Goal: Task Accomplishment & Management: Complete application form

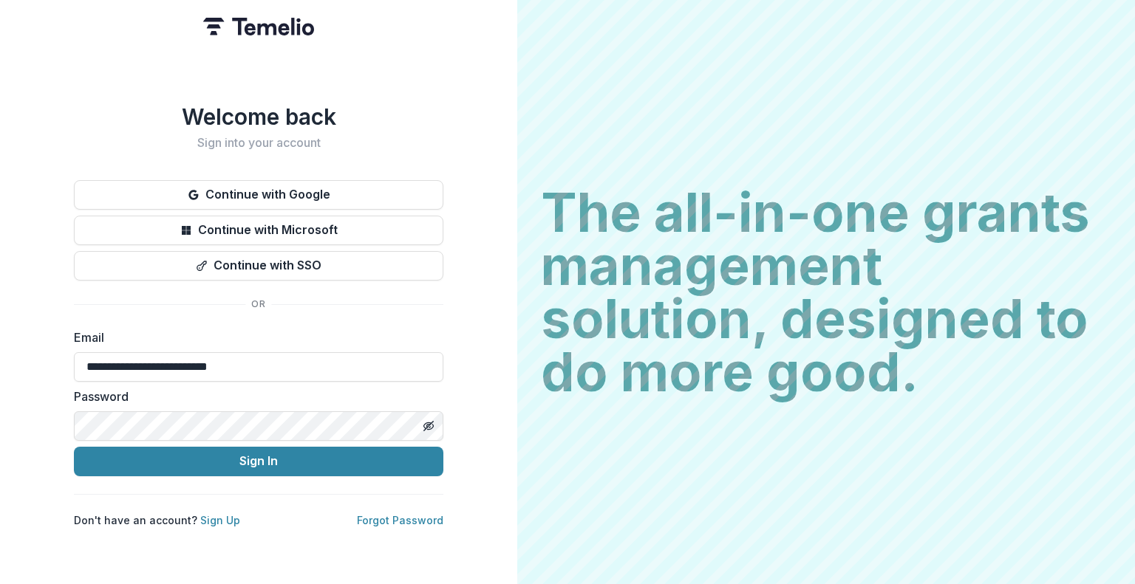
click at [74, 447] on button "Sign In" at bounding box center [258, 462] width 369 height 30
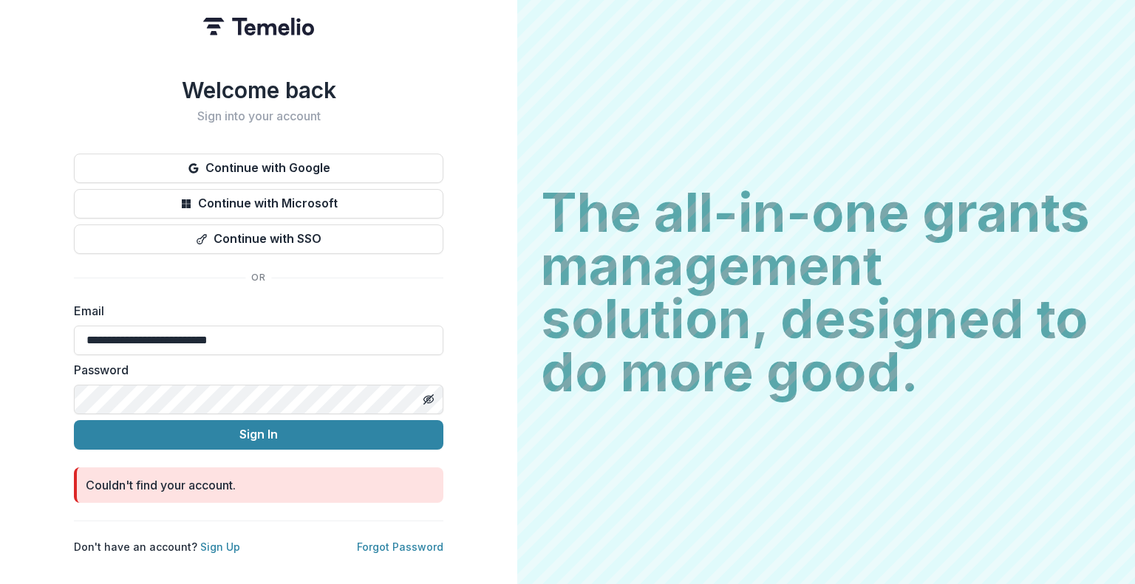
click at [485, 478] on div "**********" at bounding box center [258, 292] width 517 height 584
click at [152, 334] on input "**********" at bounding box center [258, 341] width 369 height 30
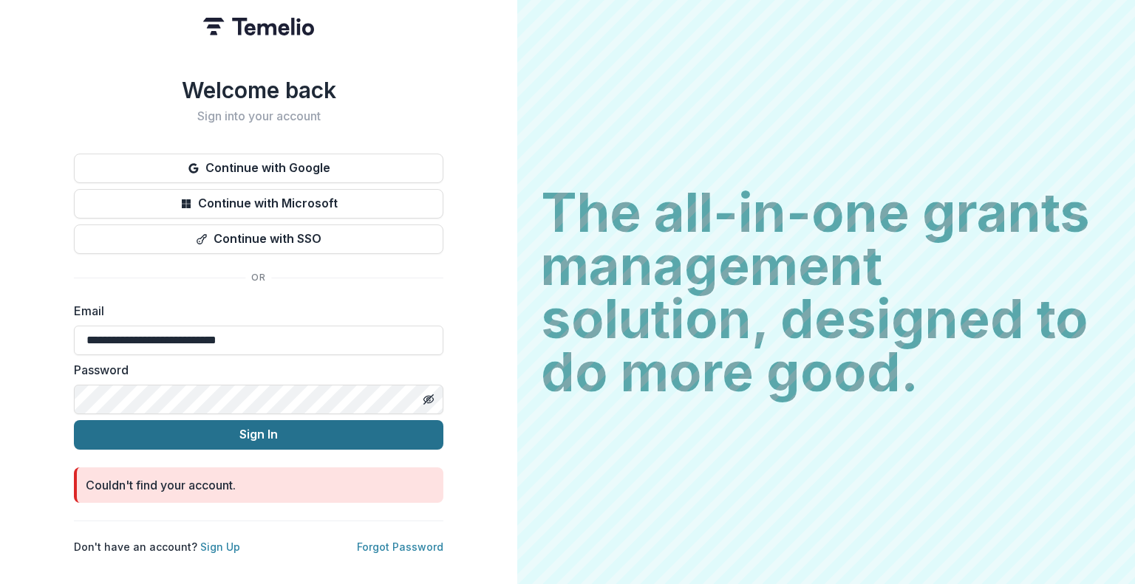
type input "**********"
click at [307, 431] on button "Sign In" at bounding box center [258, 435] width 369 height 30
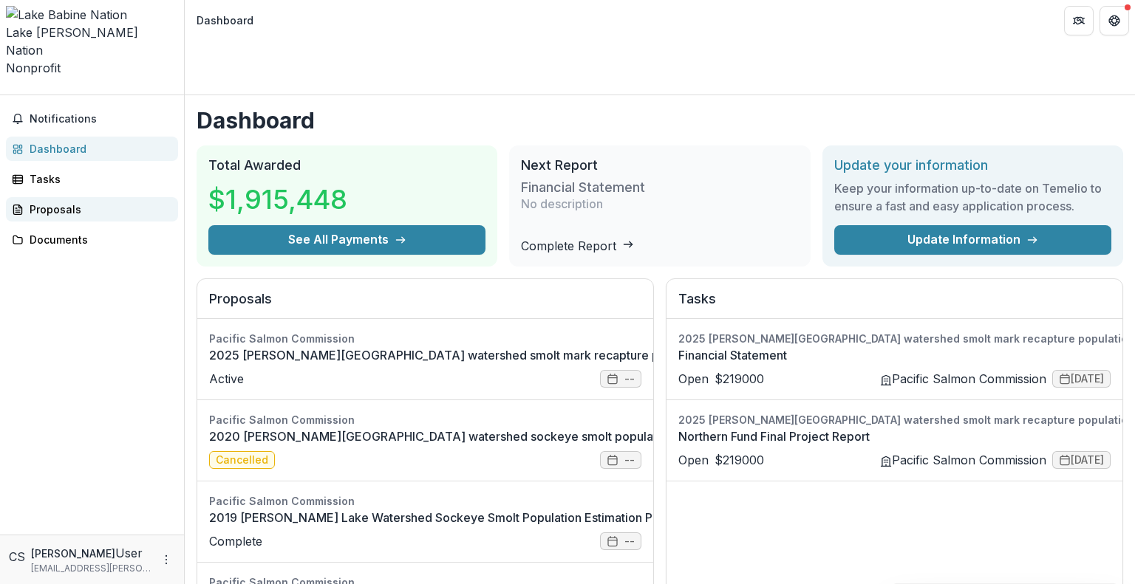
click at [69, 202] on div "Proposals" at bounding box center [98, 210] width 137 height 16
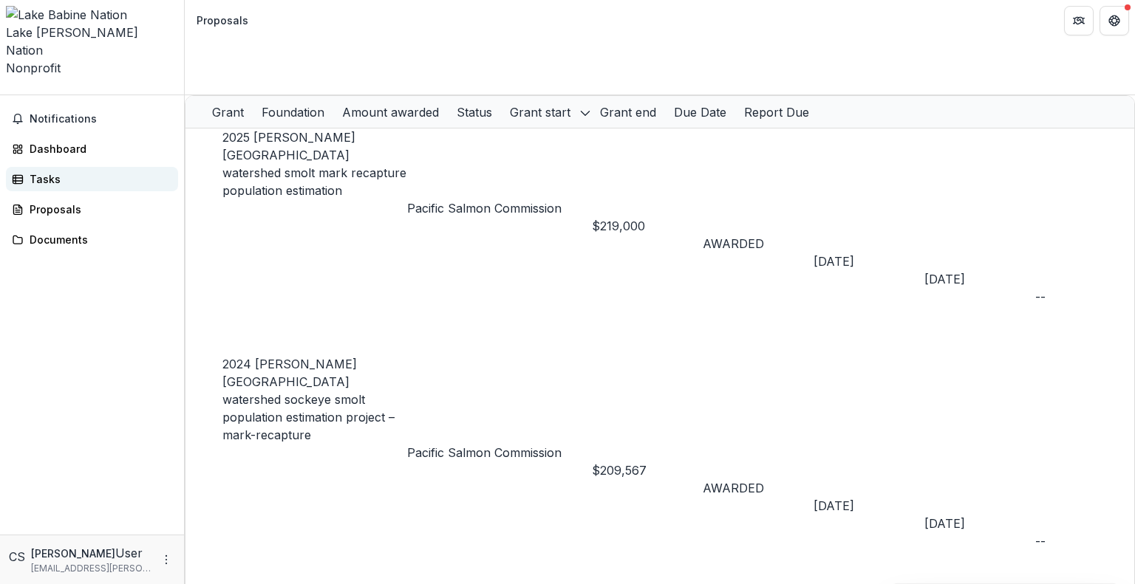
click at [57, 171] on div "Tasks" at bounding box center [98, 179] width 137 height 16
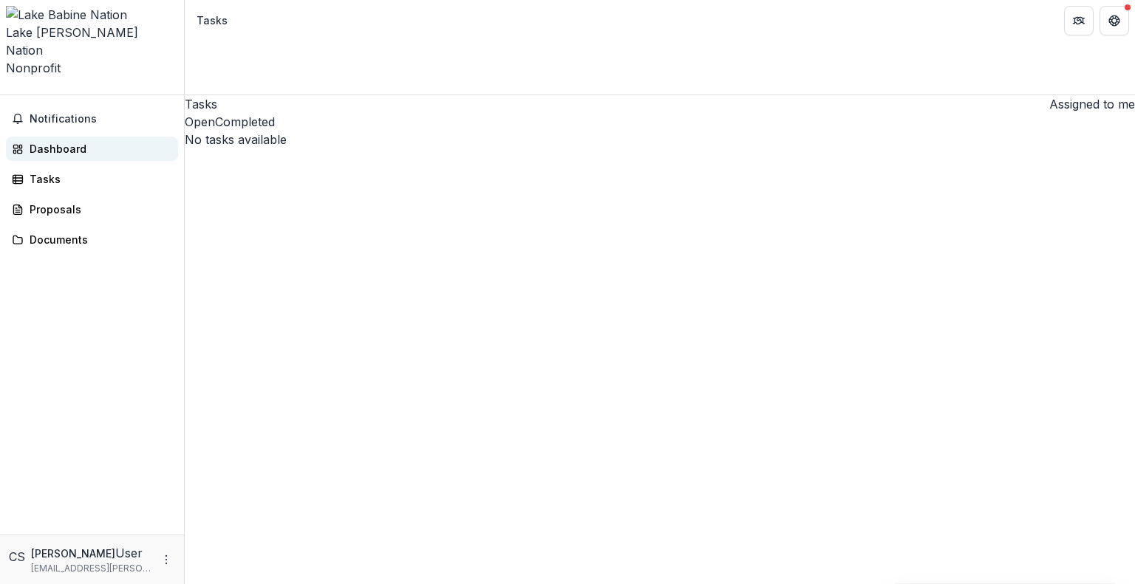
click at [72, 141] on div "Dashboard" at bounding box center [98, 149] width 137 height 16
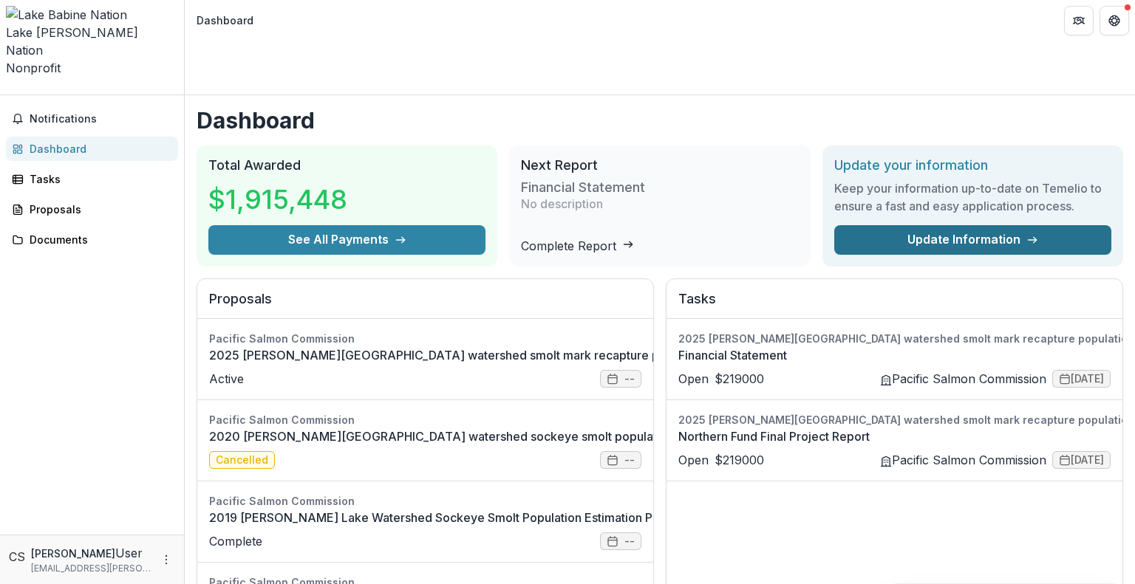
click at [910, 225] on link "Update Information" at bounding box center [972, 240] width 277 height 30
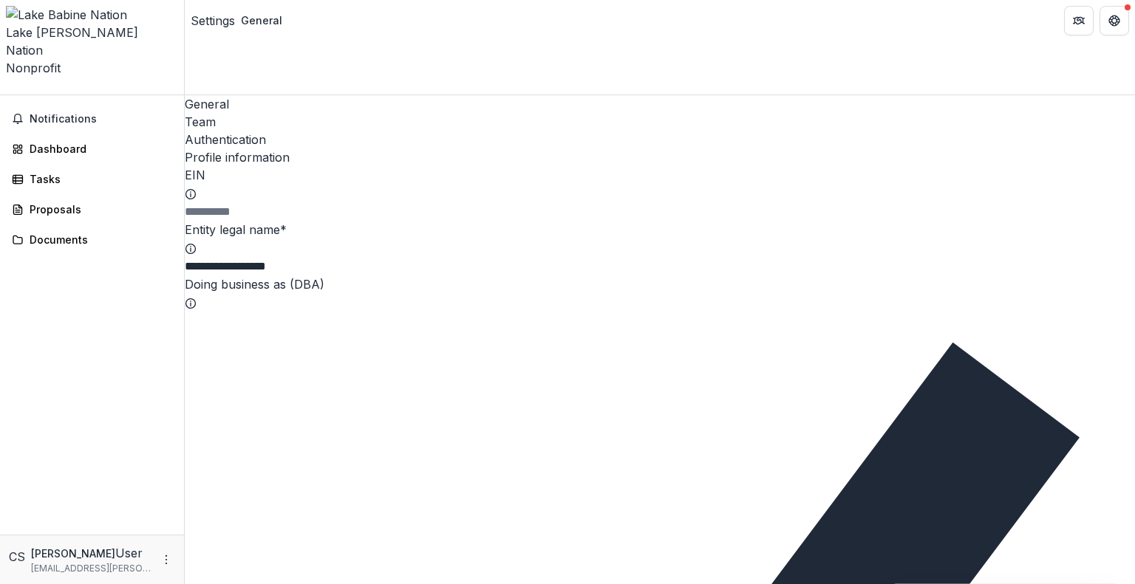
click at [281, 113] on div "Team" at bounding box center [660, 122] width 950 height 18
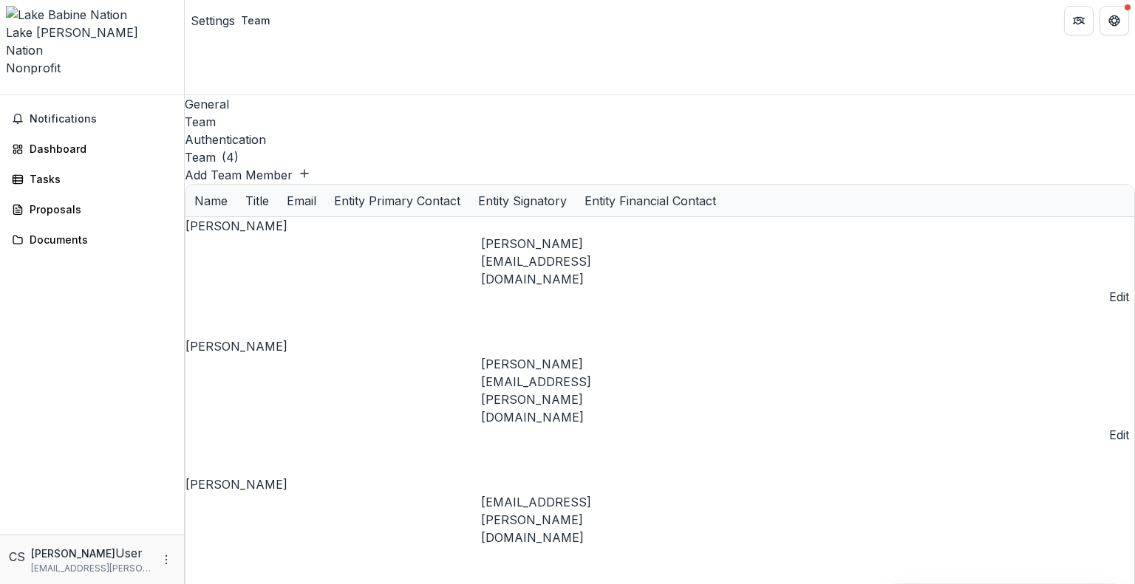
click at [310, 166] on button "Add Team Member" at bounding box center [248, 175] width 126 height 18
click at [337, 131] on div "Authentication" at bounding box center [660, 140] width 950 height 18
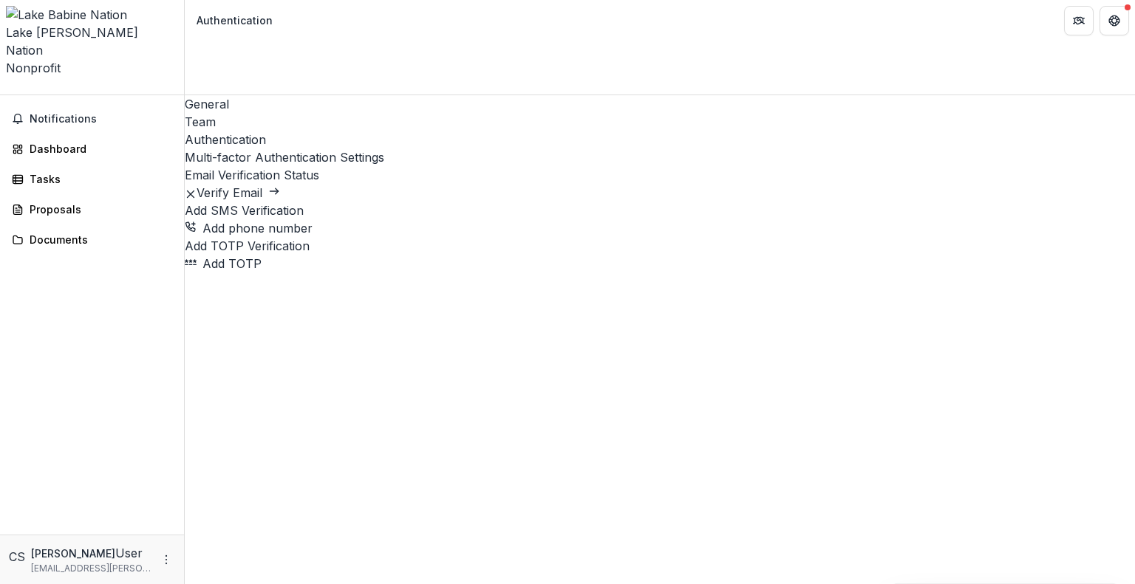
click at [243, 95] on div "General" at bounding box center [660, 104] width 950 height 18
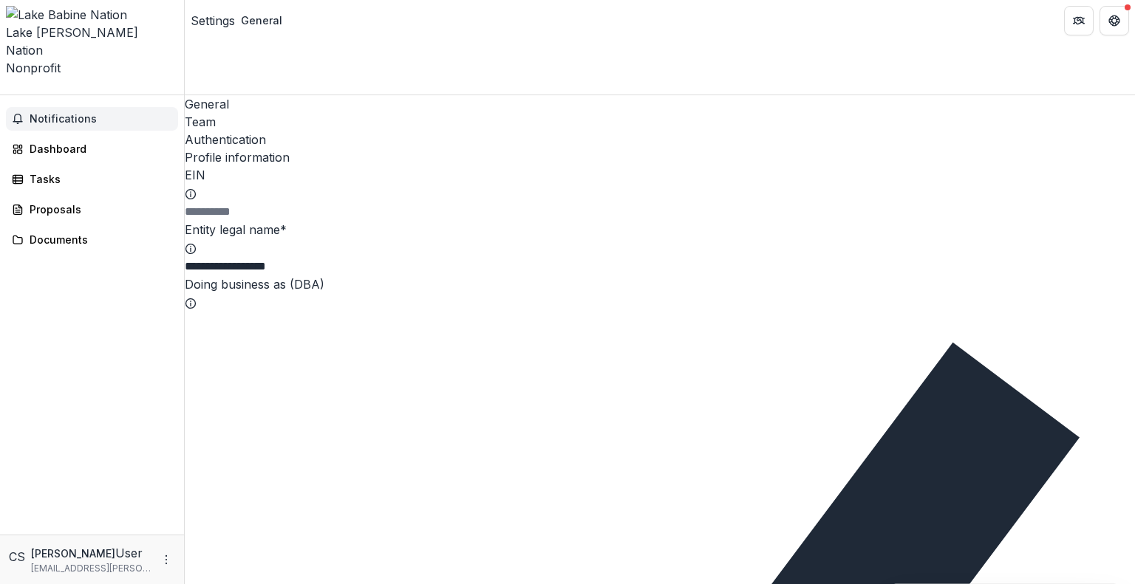
click at [126, 113] on span "Notifications" at bounding box center [101, 119] width 143 height 13
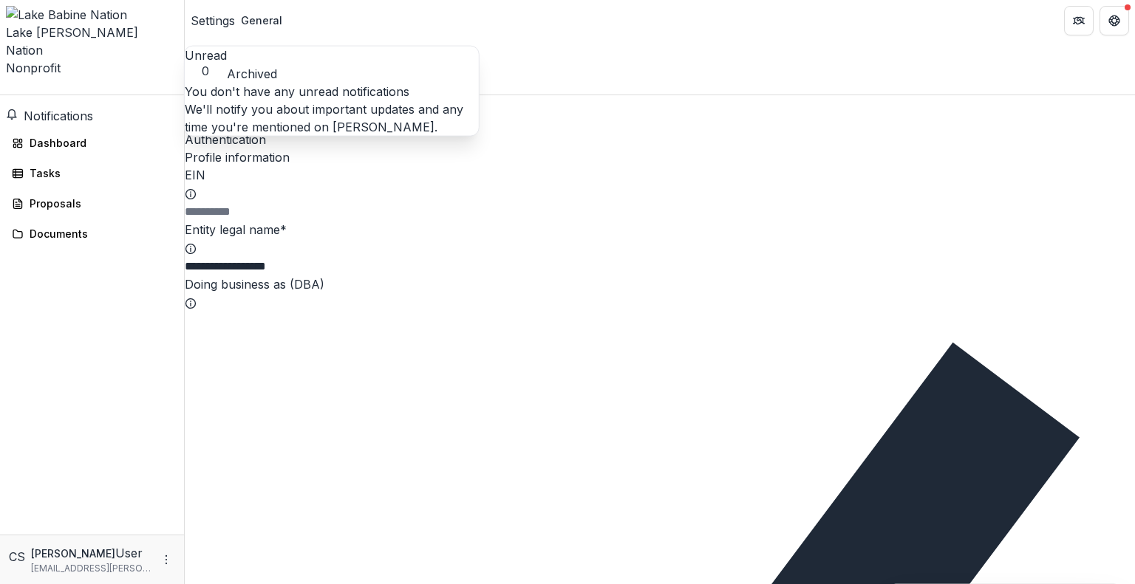
click at [68, 109] on span "Notifications" at bounding box center [58, 116] width 69 height 15
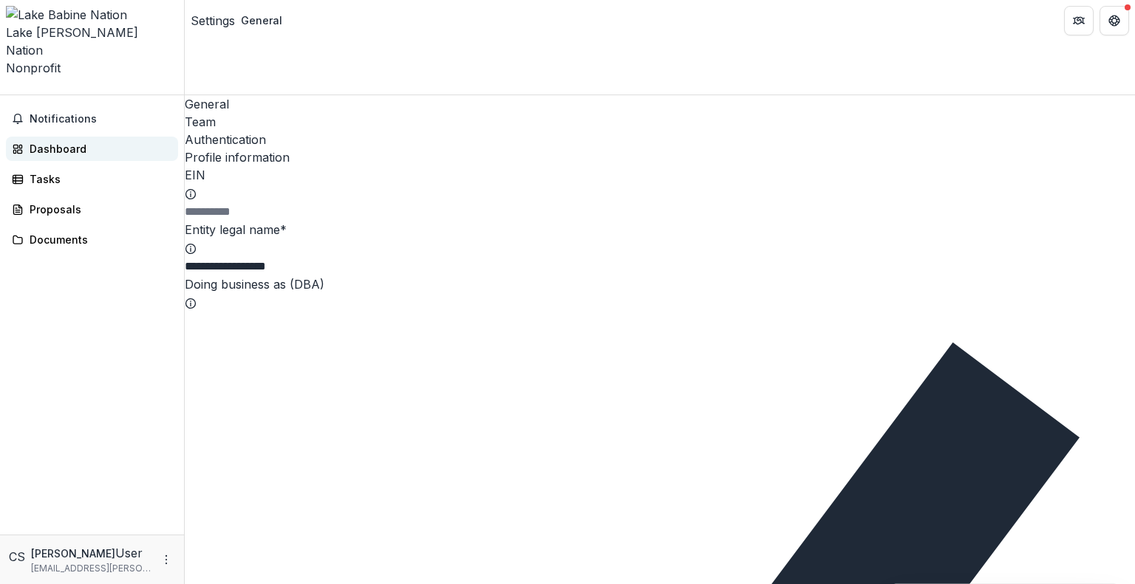
click at [81, 141] on div "Dashboard" at bounding box center [98, 149] width 137 height 16
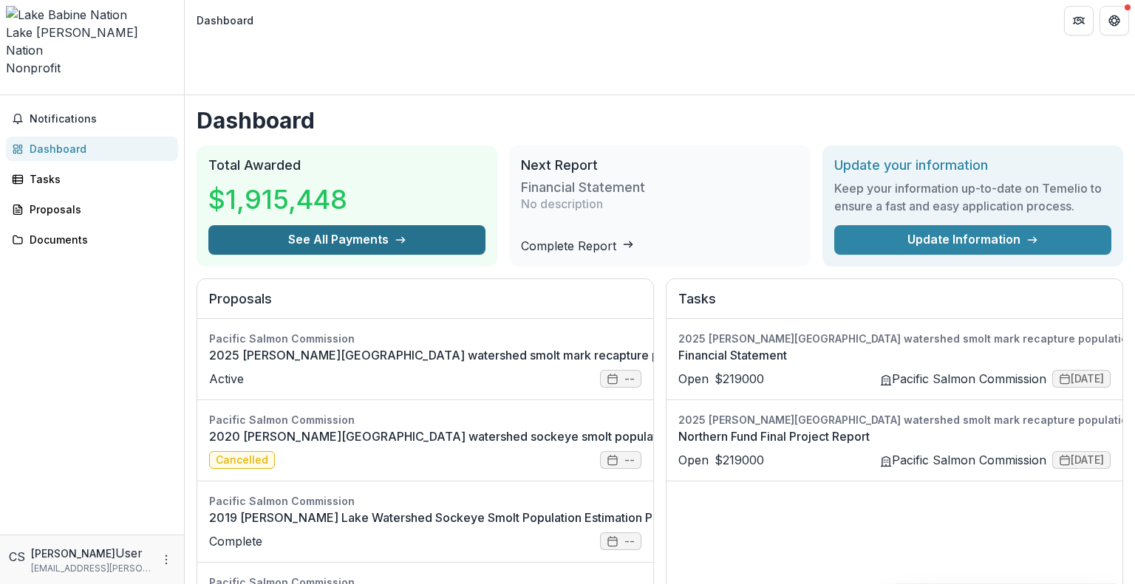
click at [408, 225] on button "See All Payments" at bounding box center [346, 240] width 277 height 30
click at [6, 90] on icon "Open entity switcher" at bounding box center [6, 90] width 0 height 0
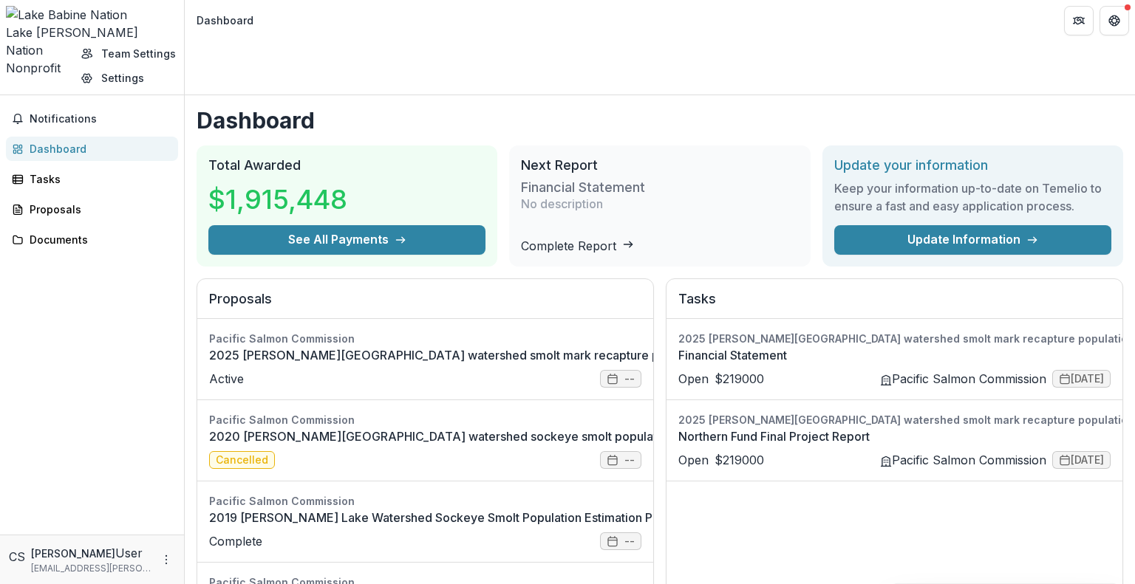
click at [97, 204] on div "Notifications Dashboard Tasks Proposals Documents" at bounding box center [92, 314] width 184 height 439
click at [165, 565] on icon "More" at bounding box center [166, 560] width 12 height 12
click at [125, 448] on div "Notifications Dashboard Tasks Proposals Documents" at bounding box center [92, 314] width 184 height 439
click at [106, 113] on span "Notifications" at bounding box center [101, 119] width 143 height 13
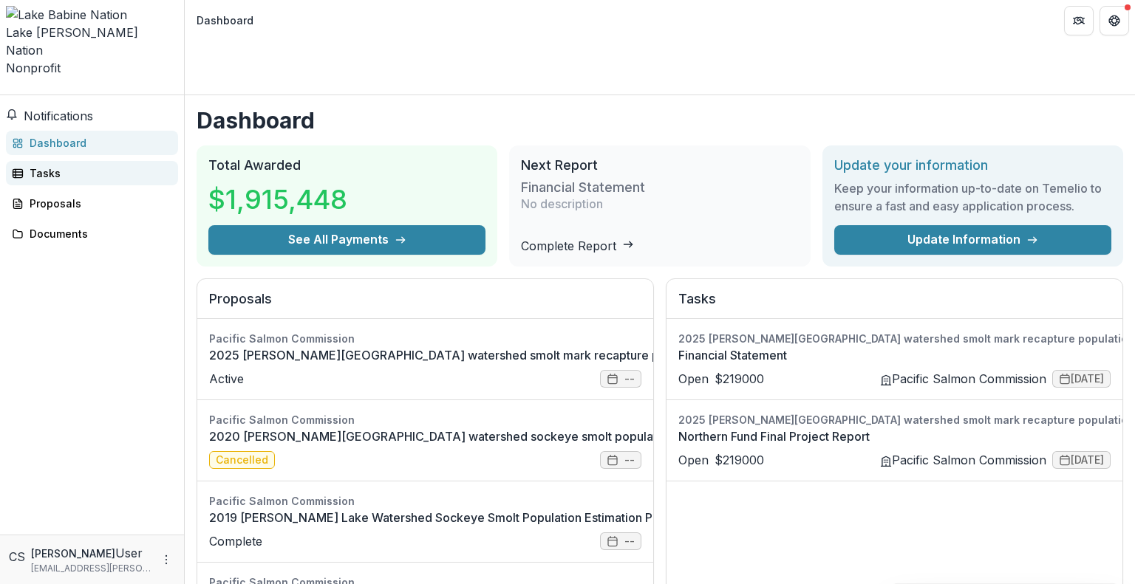
click at [55, 165] on div "Tasks" at bounding box center [98, 173] width 137 height 16
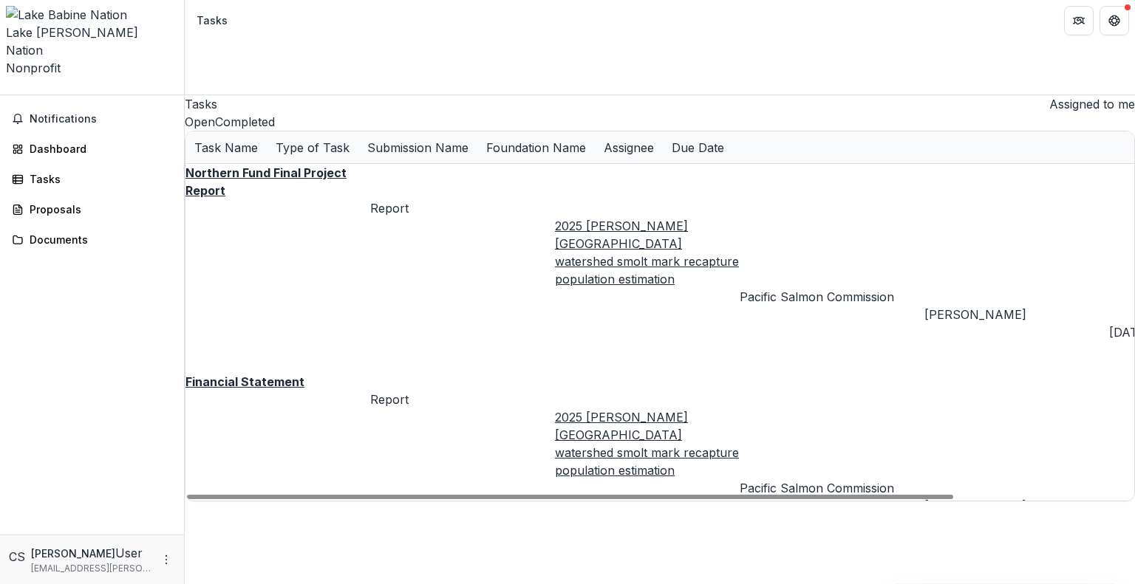
click at [215, 113] on button "Open" at bounding box center [200, 122] width 30 height 18
click at [275, 113] on button "Completed" at bounding box center [245, 122] width 60 height 18
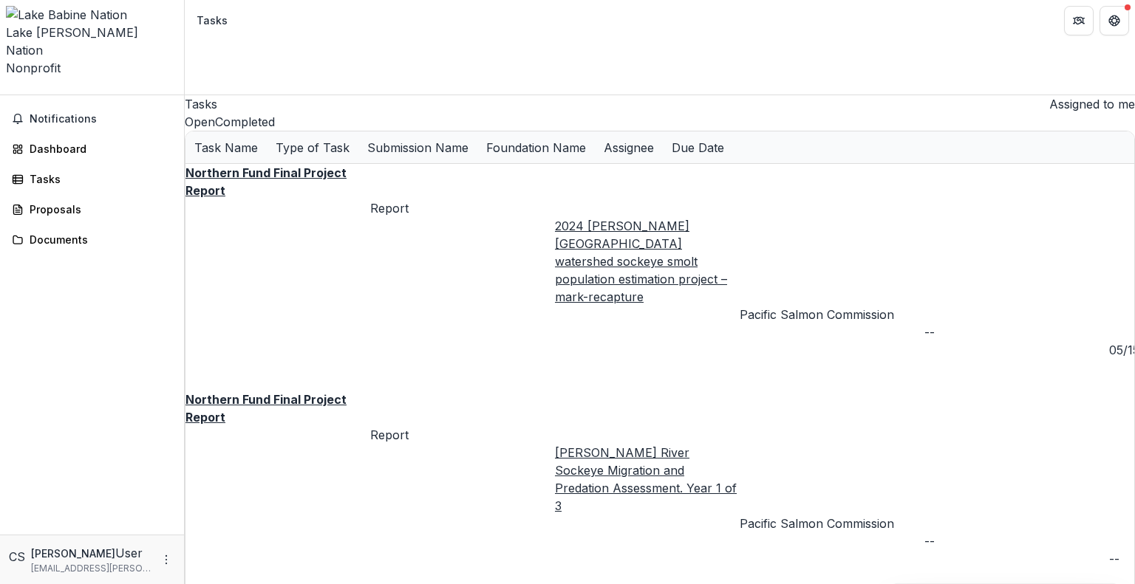
click at [215, 113] on button "Open" at bounding box center [200, 122] width 30 height 18
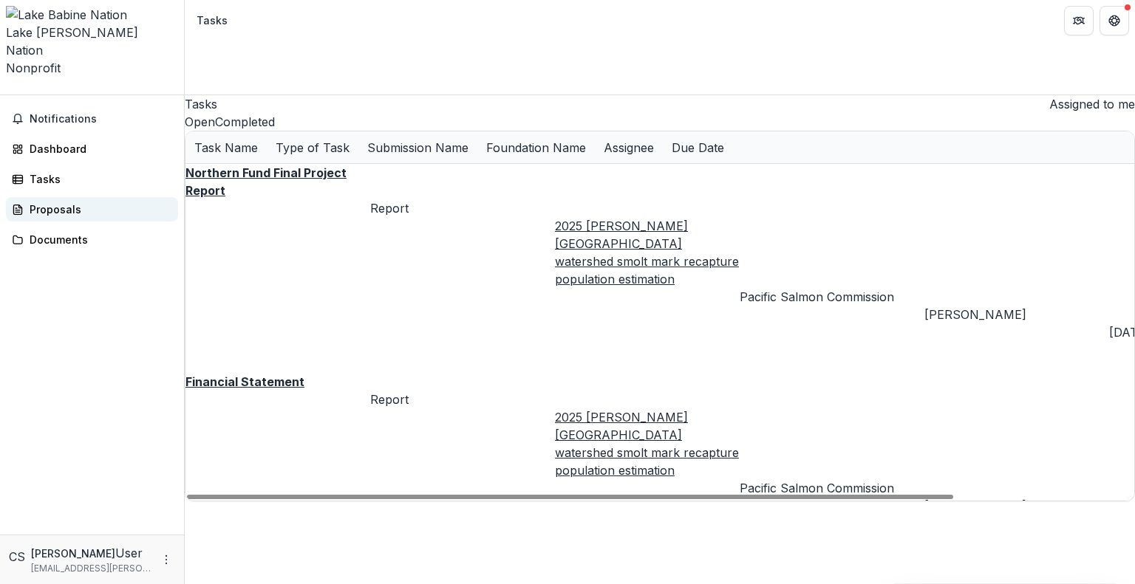
click at [80, 202] on div "Proposals" at bounding box center [98, 210] width 137 height 16
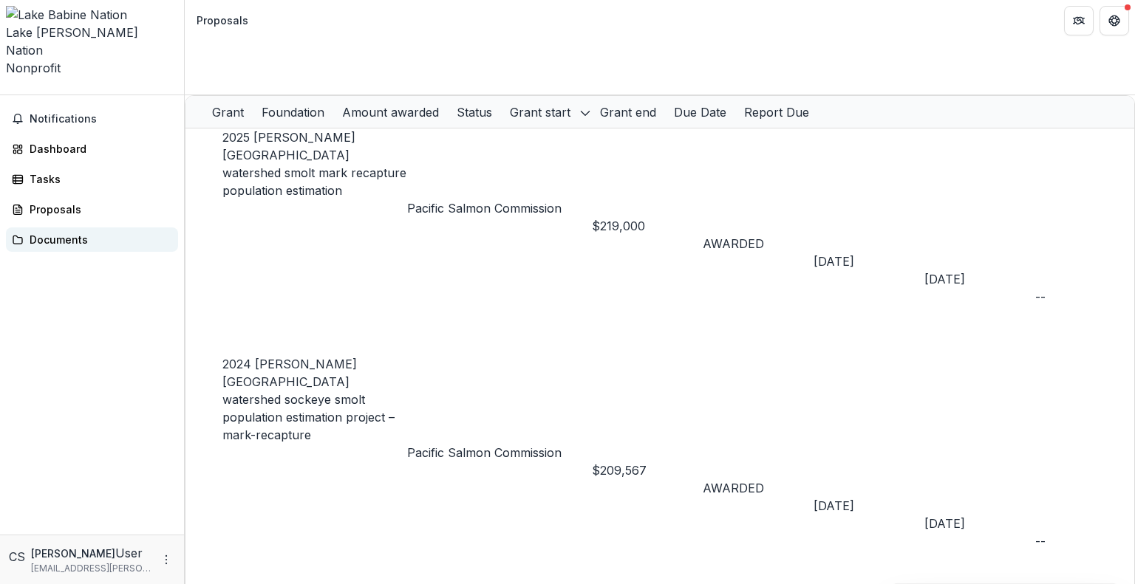
click at [35, 232] on div "Documents" at bounding box center [98, 240] width 137 height 16
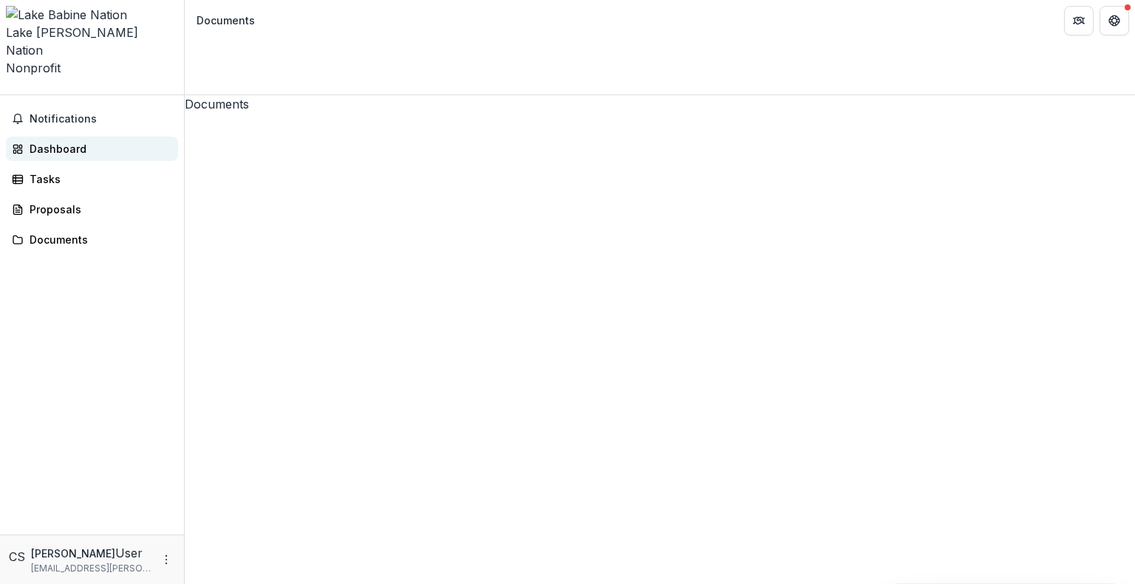
click at [64, 141] on div "Dashboard" at bounding box center [98, 149] width 137 height 16
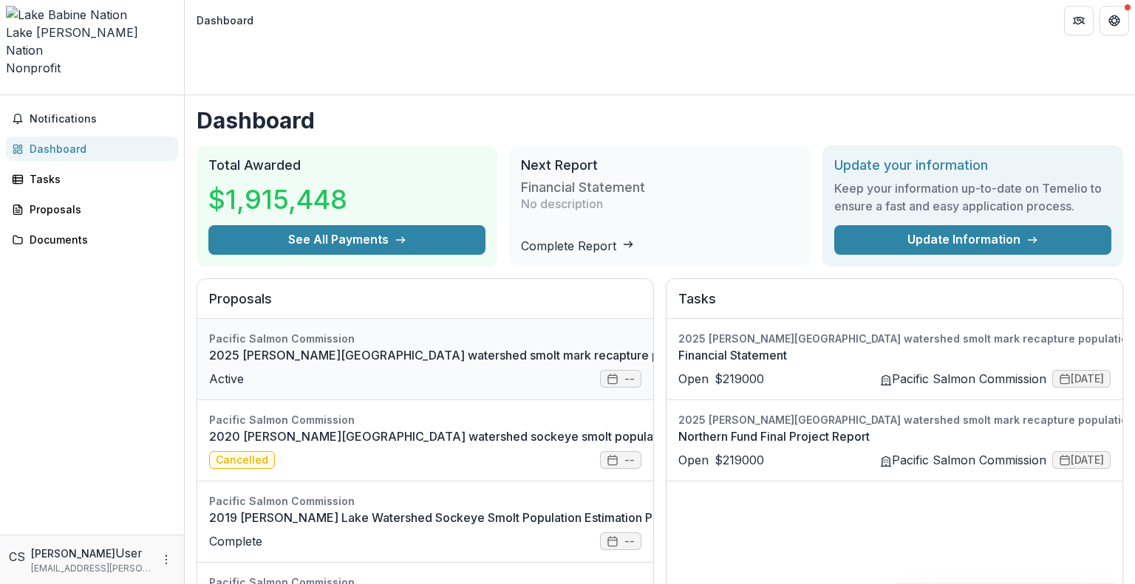
click at [272, 346] on link "2025 [PERSON_NAME][GEOGRAPHIC_DATA] watershed smolt mark recapture population e…" at bounding box center [490, 355] width 562 height 18
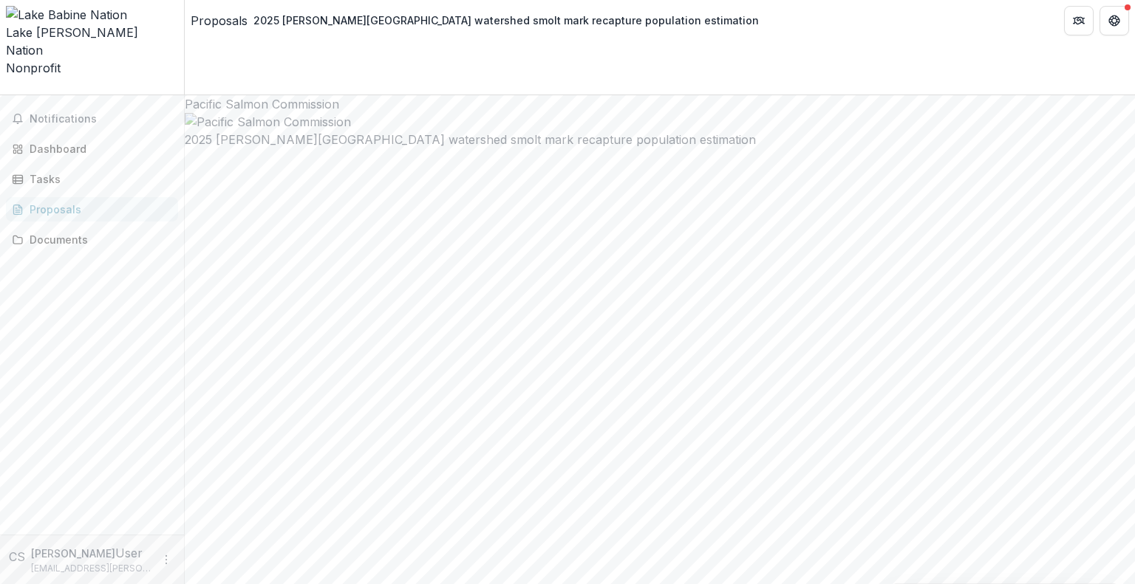
click at [233, 23] on div "Proposals" at bounding box center [219, 21] width 57 height 18
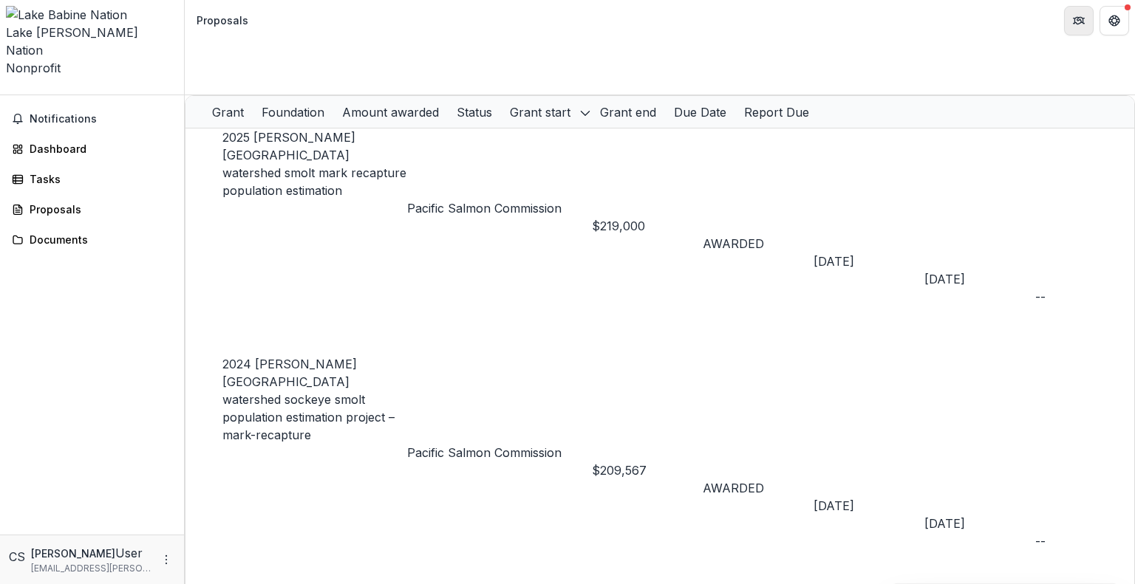
click at [1077, 18] on icon "Partners" at bounding box center [1080, 19] width 6 height 4
click at [1114, 26] on button "Get Help" at bounding box center [1114, 21] width 30 height 30
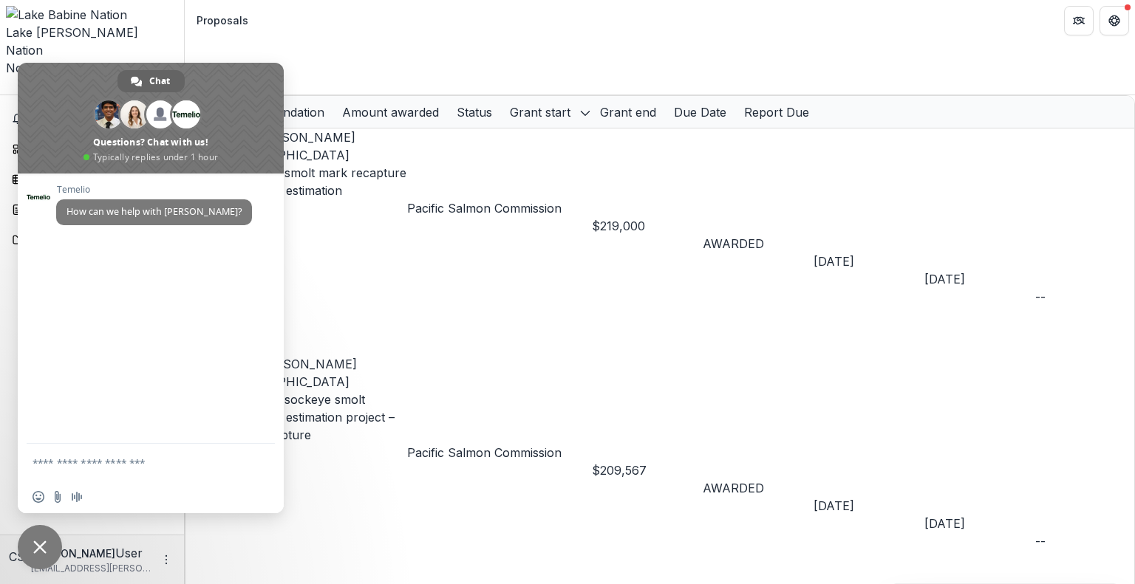
click at [461, 27] on header "Proposals" at bounding box center [660, 20] width 950 height 41
click at [44, 542] on span "Close chat" at bounding box center [39, 547] width 13 height 13
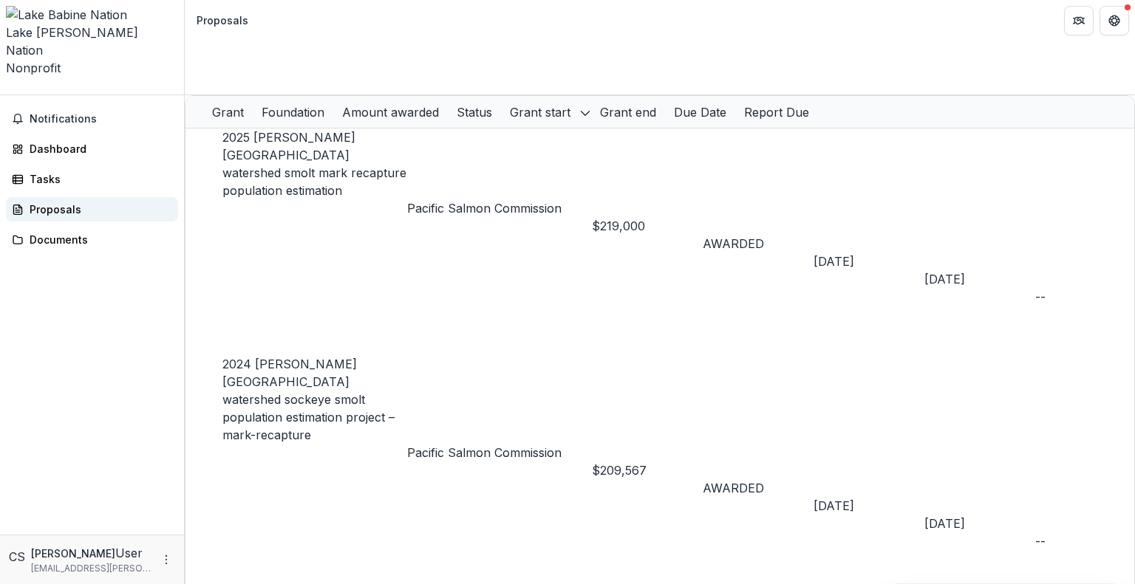
click at [92, 197] on link "Proposals" at bounding box center [92, 209] width 172 height 24
click at [74, 171] on div "Tasks" at bounding box center [98, 179] width 137 height 16
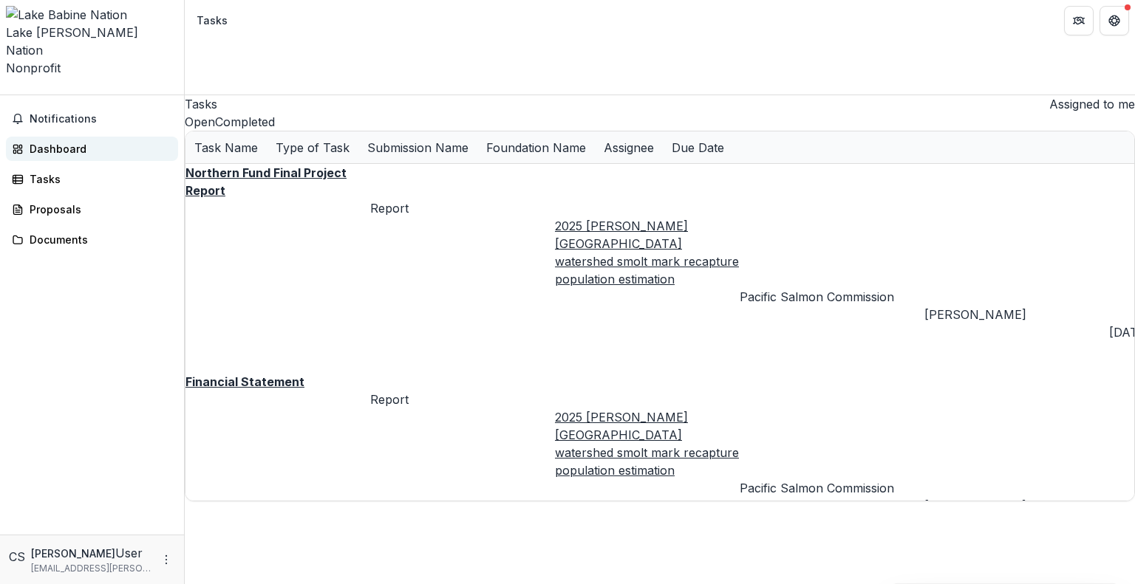
click at [81, 141] on div "Dashboard" at bounding box center [98, 149] width 137 height 16
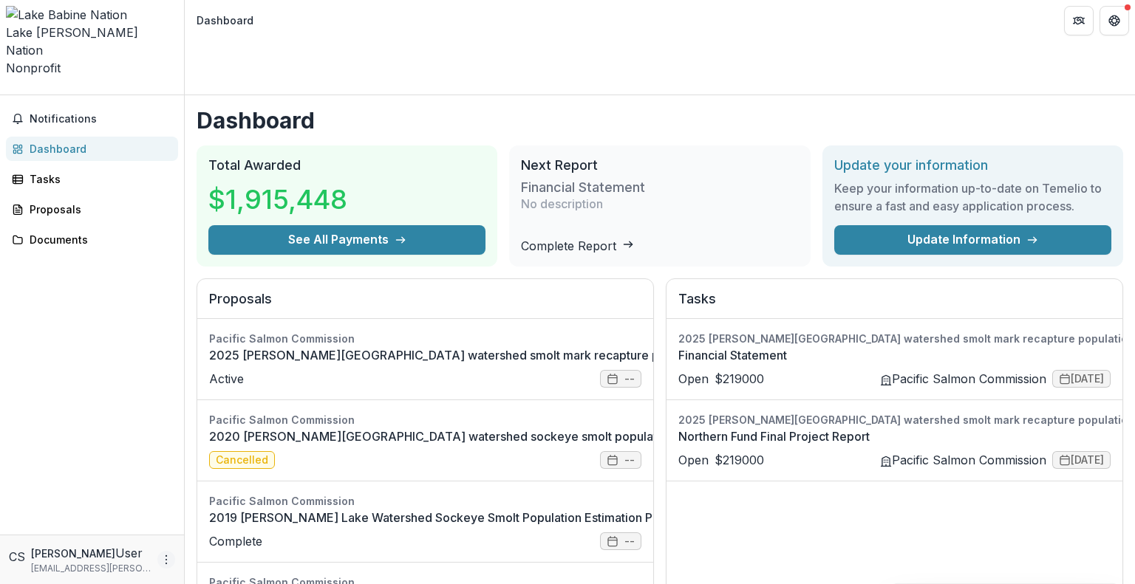
click at [163, 566] on icon "More" at bounding box center [166, 560] width 12 height 12
click at [257, 558] on button "Logout" at bounding box center [264, 554] width 158 height 24
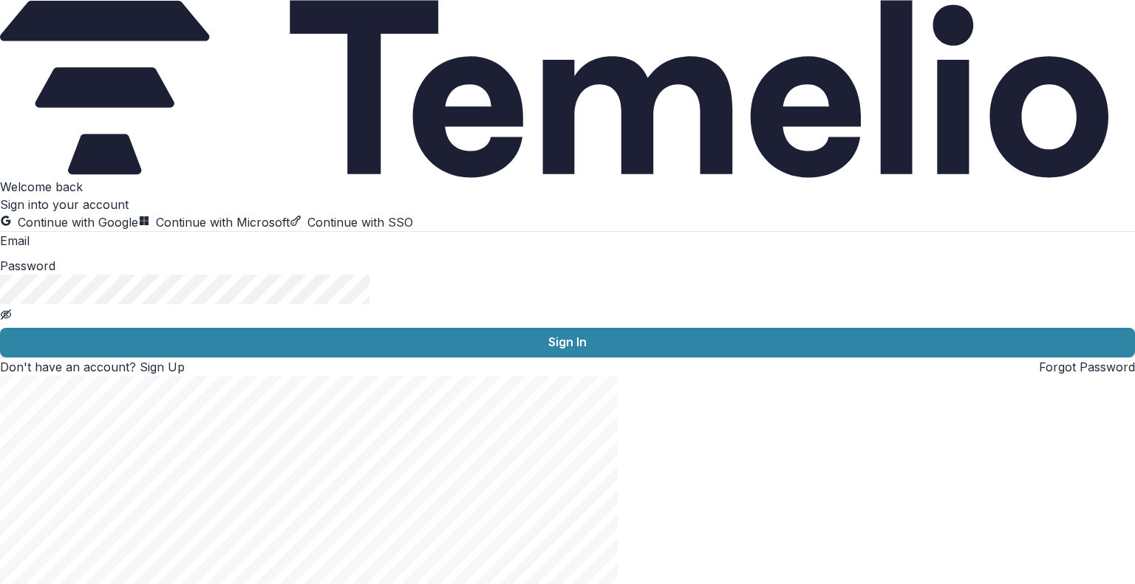
drag, startPoint x: 476, startPoint y: 1, endPoint x: 177, endPoint y: 33, distance: 300.8
click at [178, 178] on div "Welcome back Sign into your account Continue with Google Continue with Microsof…" at bounding box center [567, 277] width 1135 height 198
click at [148, 251] on input at bounding box center [89, 242] width 118 height 18
type input "**********"
click at [0, 328] on button "Sign In" at bounding box center [567, 343] width 1135 height 30
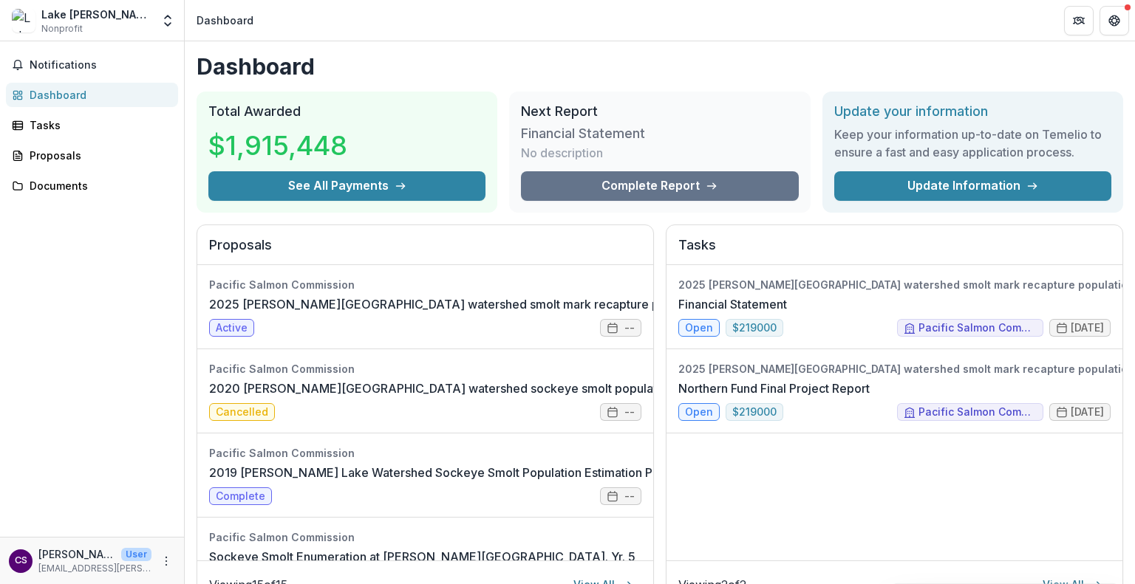
click at [301, 123] on div "$1,915,448" at bounding box center [346, 146] width 277 height 52
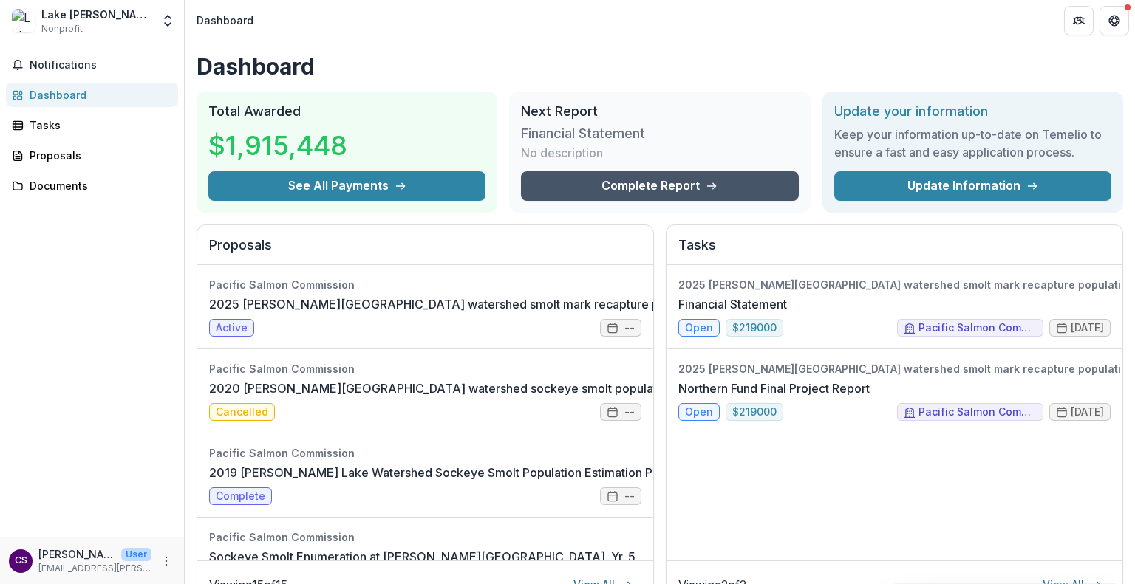
click at [685, 184] on link "Complete Report" at bounding box center [659, 186] width 277 height 30
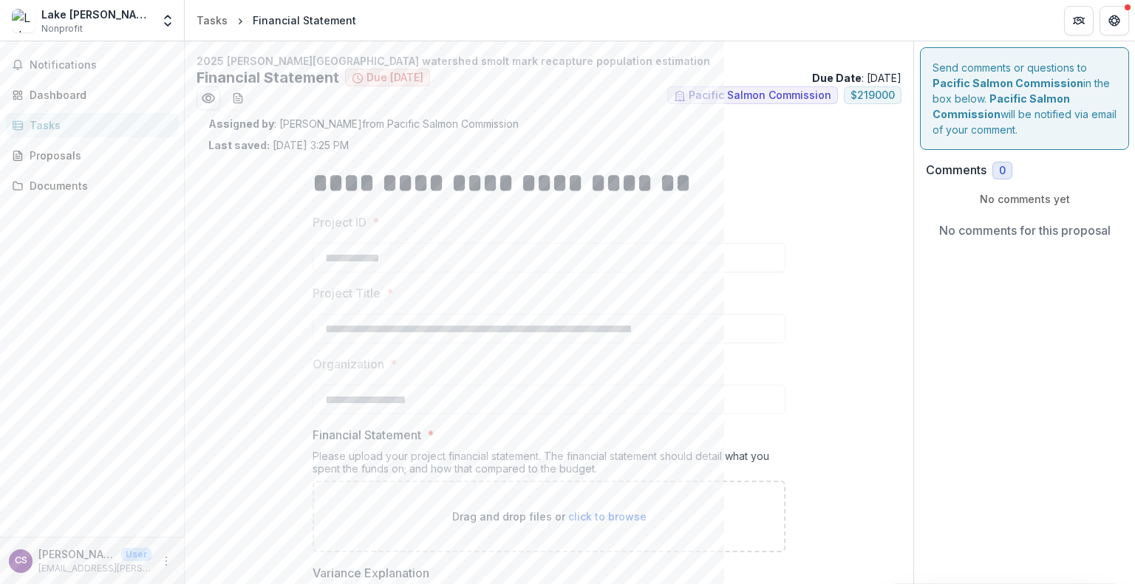
click at [47, 129] on div "Tasks" at bounding box center [98, 125] width 137 height 16
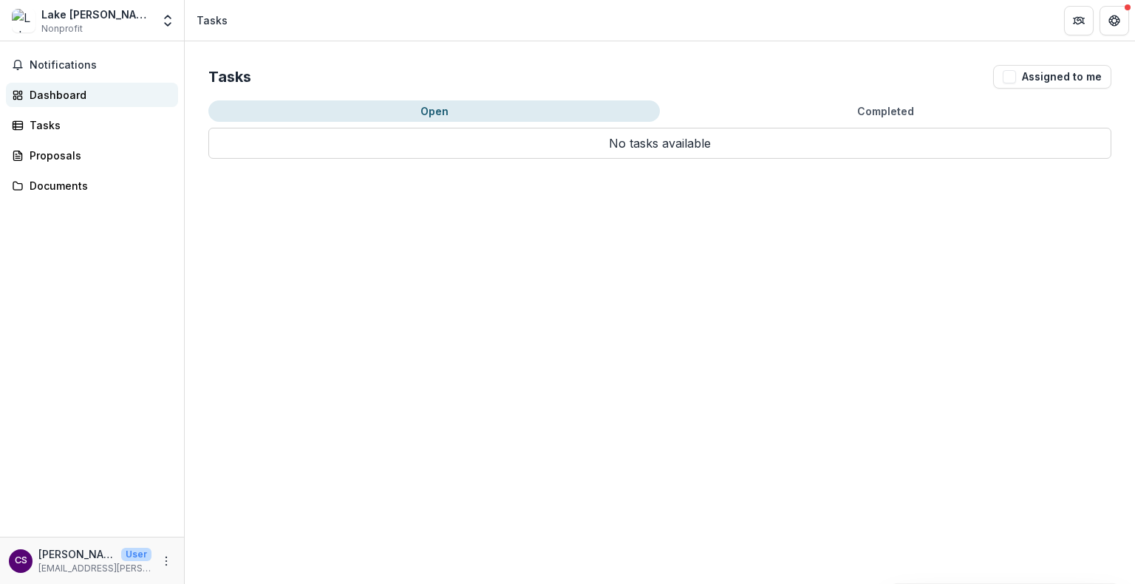
click at [58, 100] on div "Dashboard" at bounding box center [98, 95] width 137 height 16
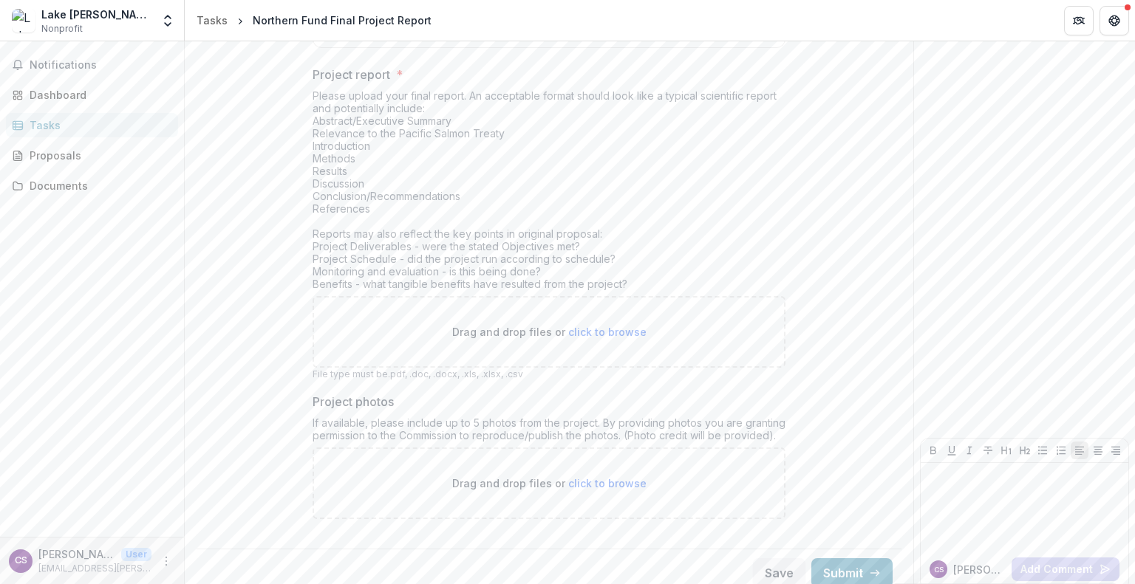
scroll to position [1019, 0]
click at [595, 322] on span "click to browse" at bounding box center [607, 324] width 78 height 13
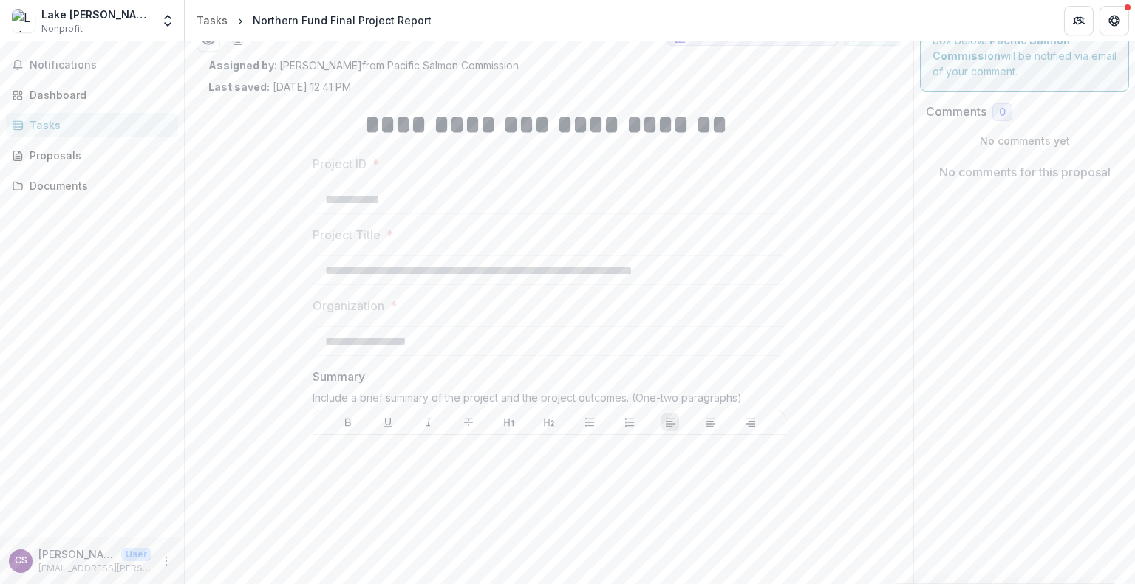
scroll to position [0, 0]
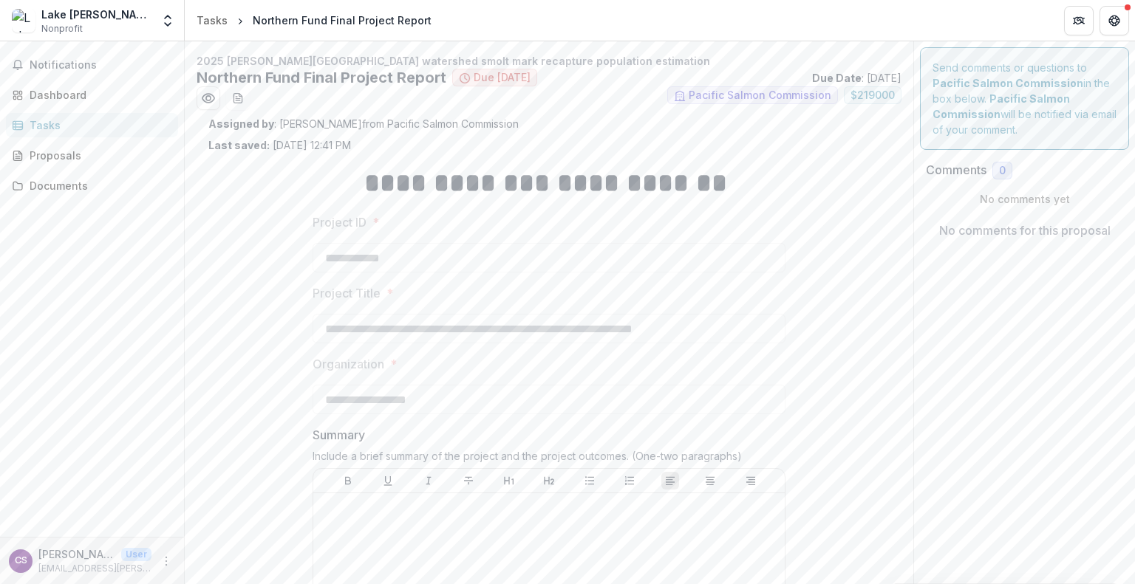
click at [41, 126] on div "Tasks" at bounding box center [98, 125] width 137 height 16
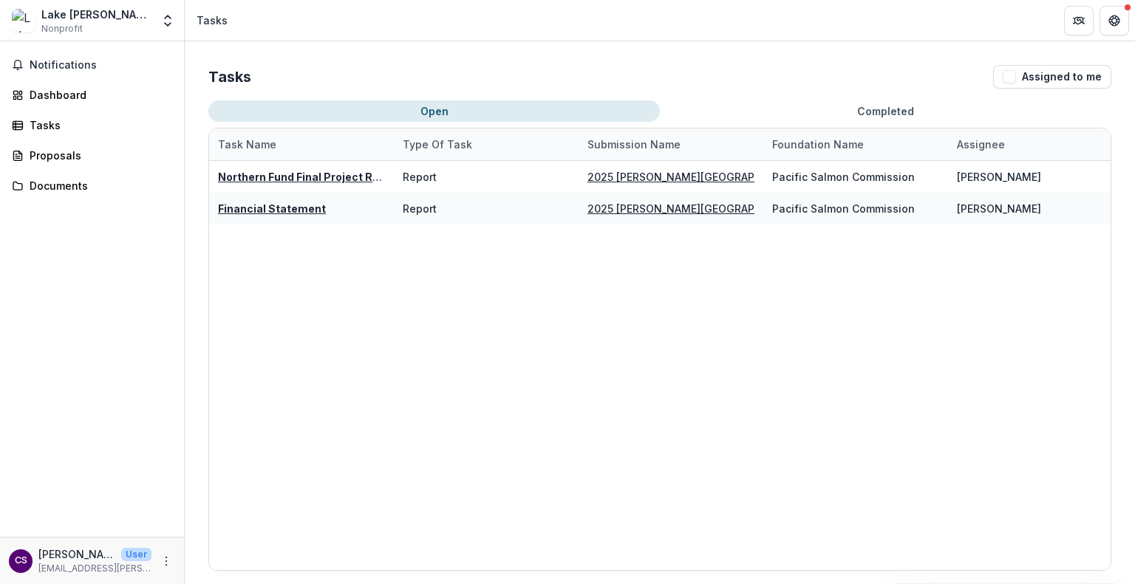
click at [160, 287] on div "Notifications Dashboard Tasks Proposals Documents" at bounding box center [92, 289] width 184 height 496
click at [77, 70] on span "Notifications" at bounding box center [101, 65] width 143 height 13
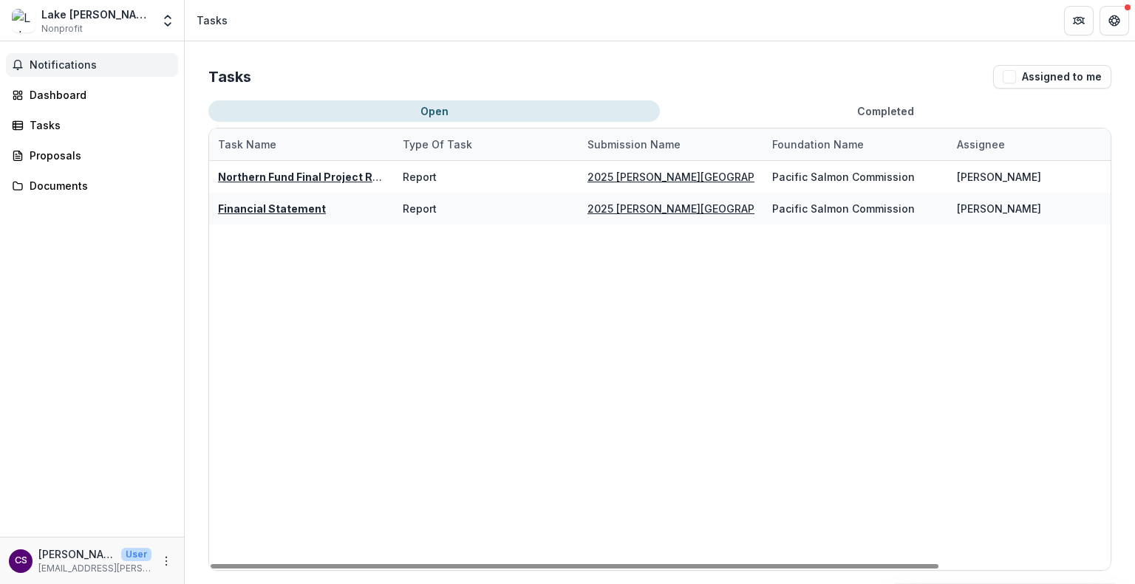
click at [360, 354] on div "Northern Fund Final Project Report Report 2025 [PERSON_NAME] Lake watershed smo…" at bounding box center [763, 365] width 1108 height 409
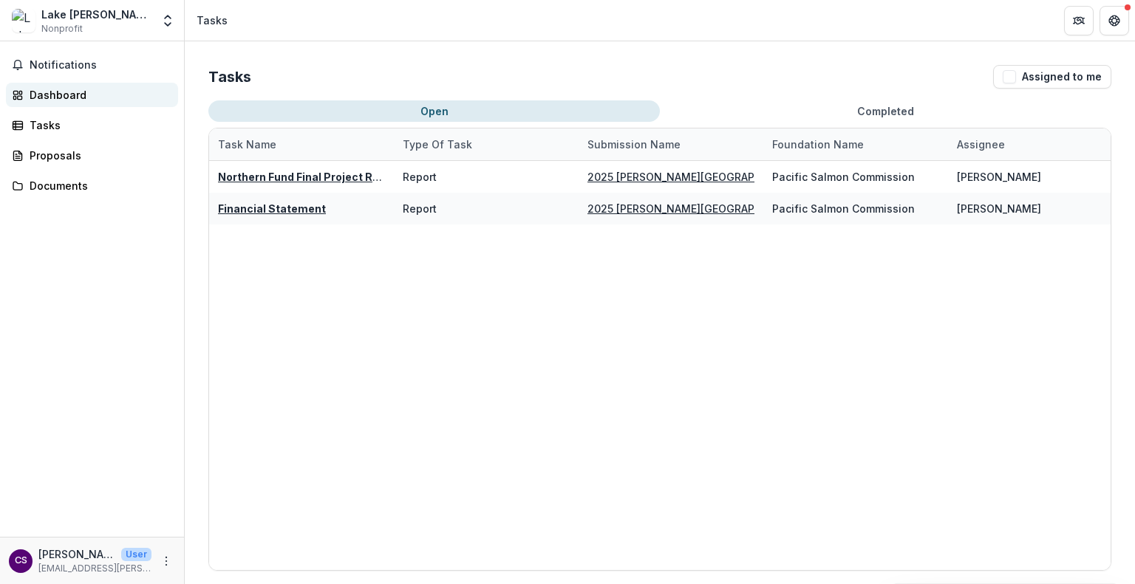
click at [103, 91] on div "Dashboard" at bounding box center [98, 95] width 137 height 16
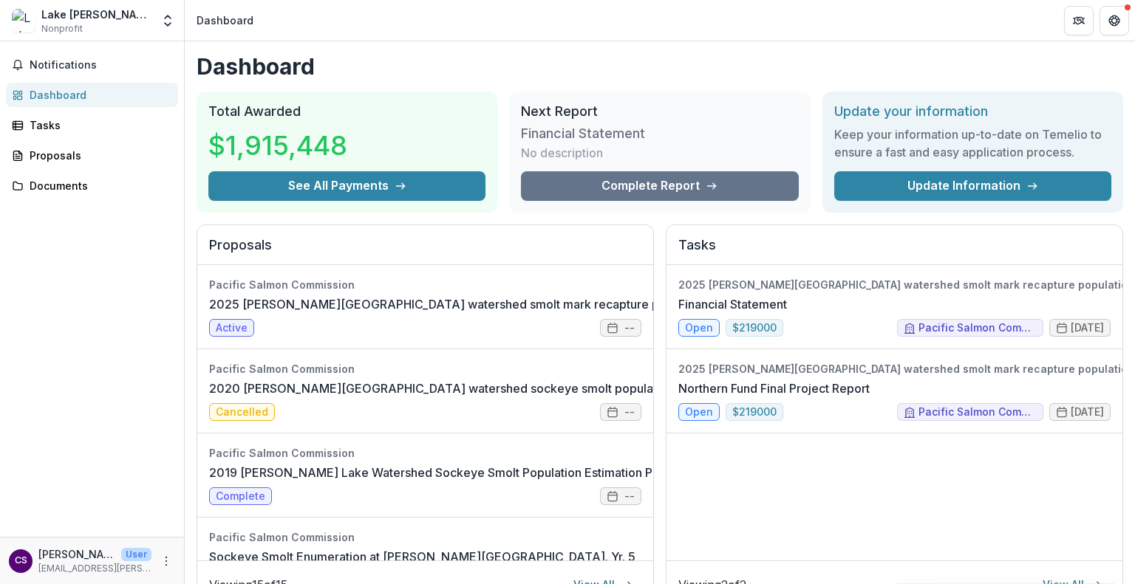
click at [785, 481] on div "2025 [PERSON_NAME][GEOGRAPHIC_DATA] watershed smolt mark recapture population e…" at bounding box center [894, 412] width 456 height 295
click at [79, 190] on div "Documents" at bounding box center [98, 186] width 137 height 16
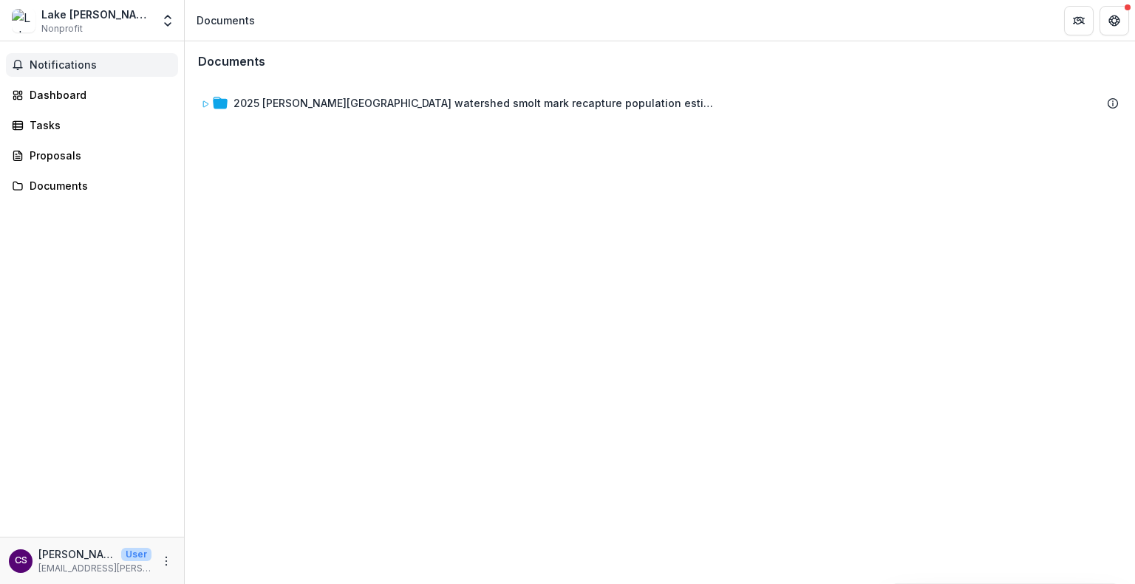
click at [109, 71] on button "Notifications" at bounding box center [92, 65] width 172 height 24
click at [62, 298] on div "Notifications Unread 0 Archived You don't have any unread notifications We'll n…" at bounding box center [92, 289] width 184 height 496
click at [64, 151] on div "Proposals" at bounding box center [98, 156] width 137 height 16
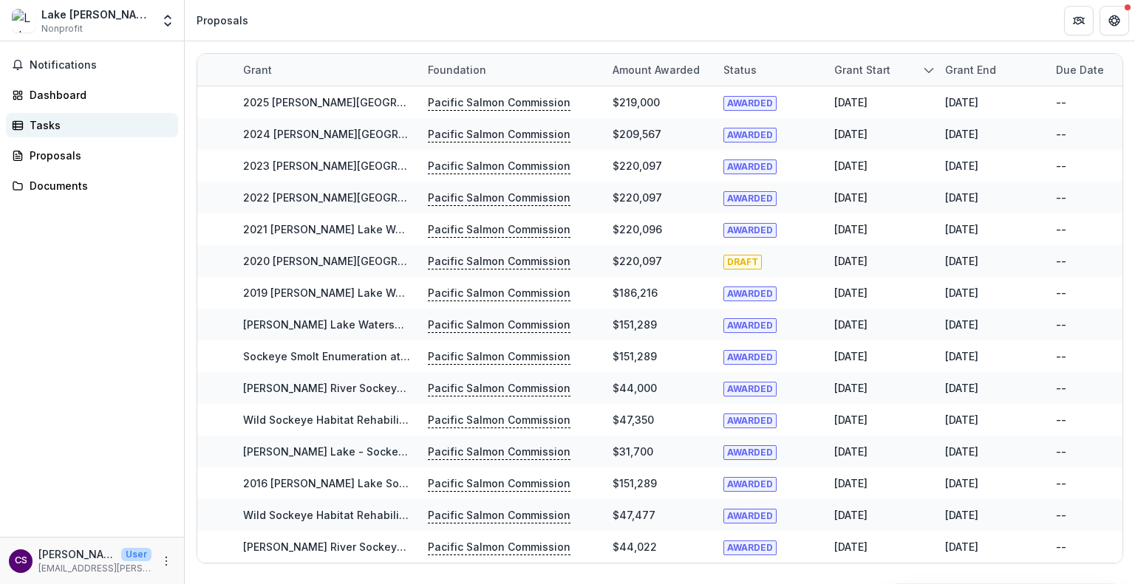
click at [80, 129] on div "Tasks" at bounding box center [98, 125] width 137 height 16
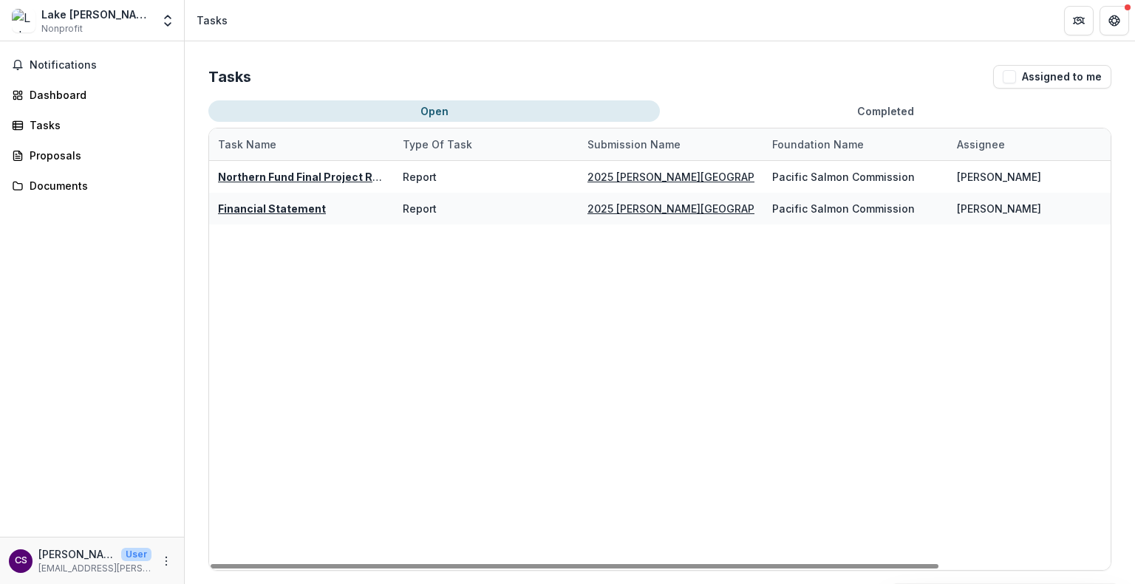
click at [66, 76] on div "Notifications Dashboard Tasks Proposals Documents" at bounding box center [92, 289] width 184 height 496
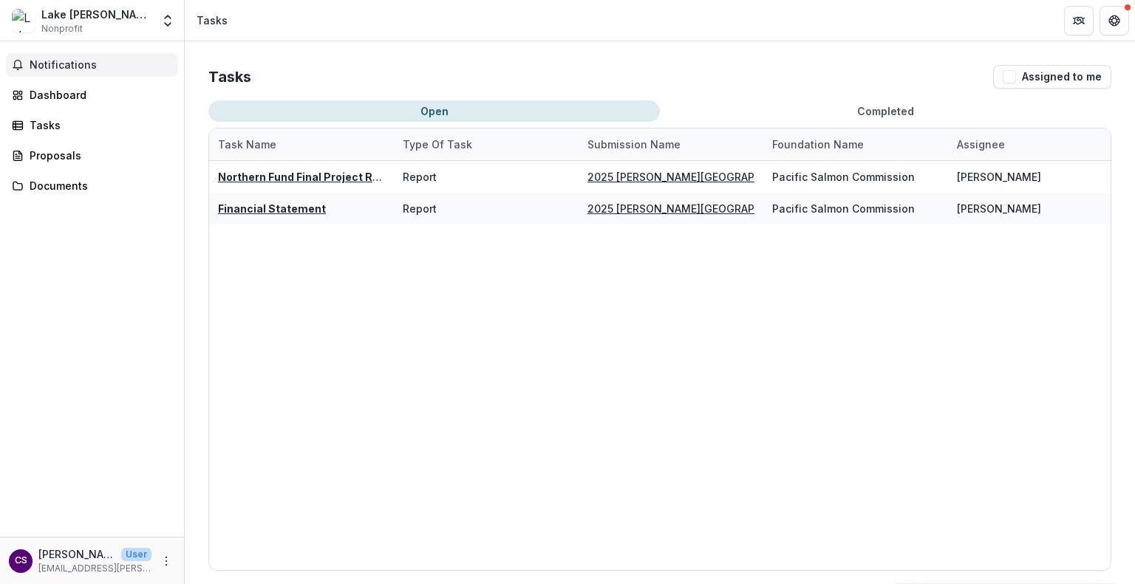
click at [75, 59] on span "Notifications" at bounding box center [101, 65] width 143 height 13
click at [72, 101] on div "Dashboard" at bounding box center [98, 95] width 137 height 16
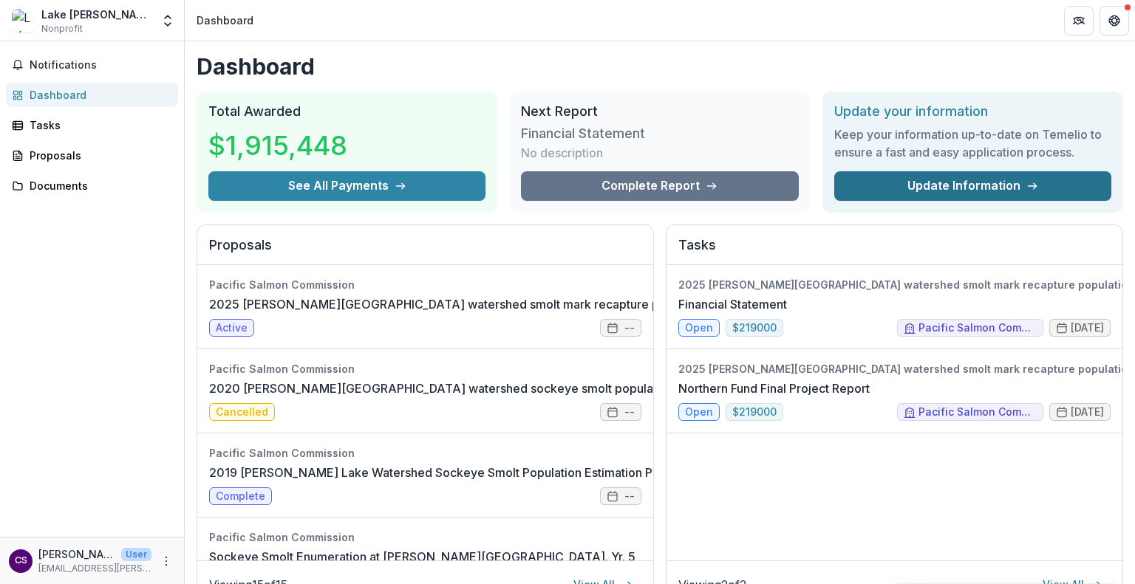
click at [990, 199] on link "Update Information" at bounding box center [972, 186] width 277 height 30
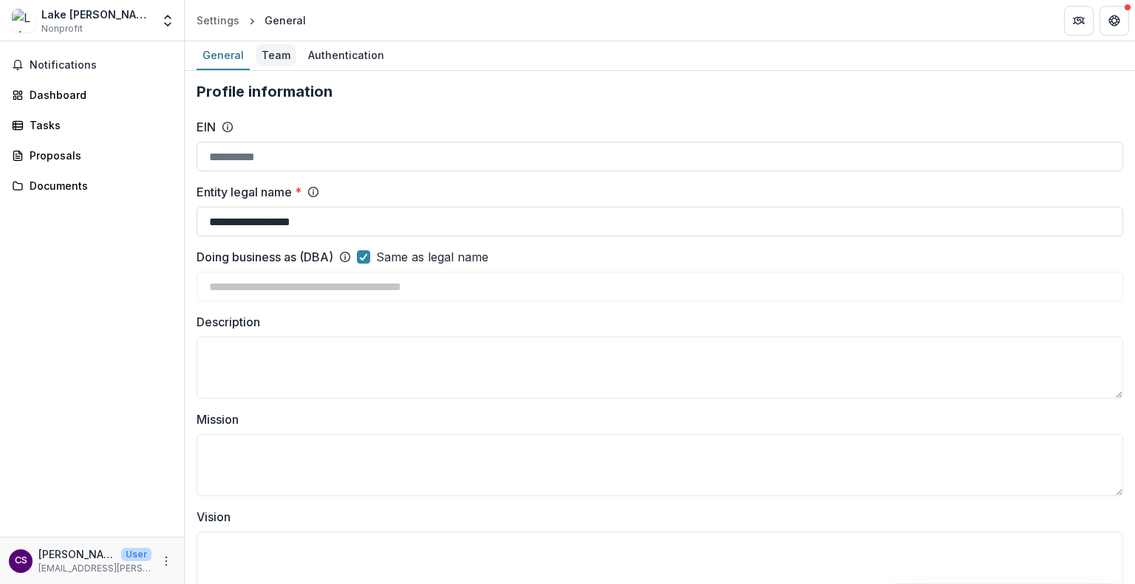
click at [267, 57] on div "Team" at bounding box center [276, 54] width 41 height 21
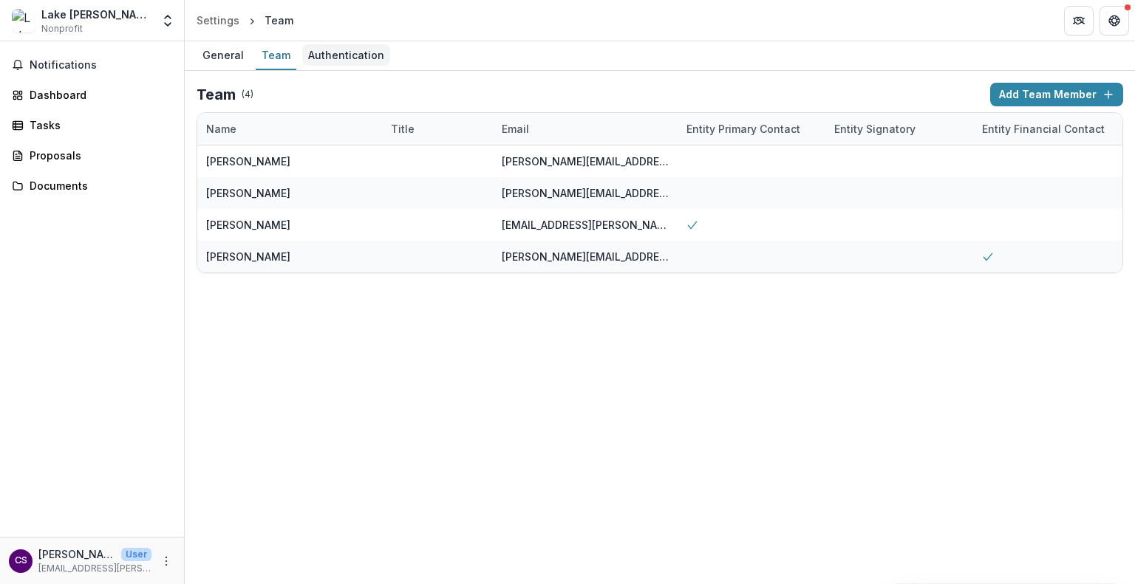
click at [349, 62] on div "Authentication" at bounding box center [346, 54] width 88 height 21
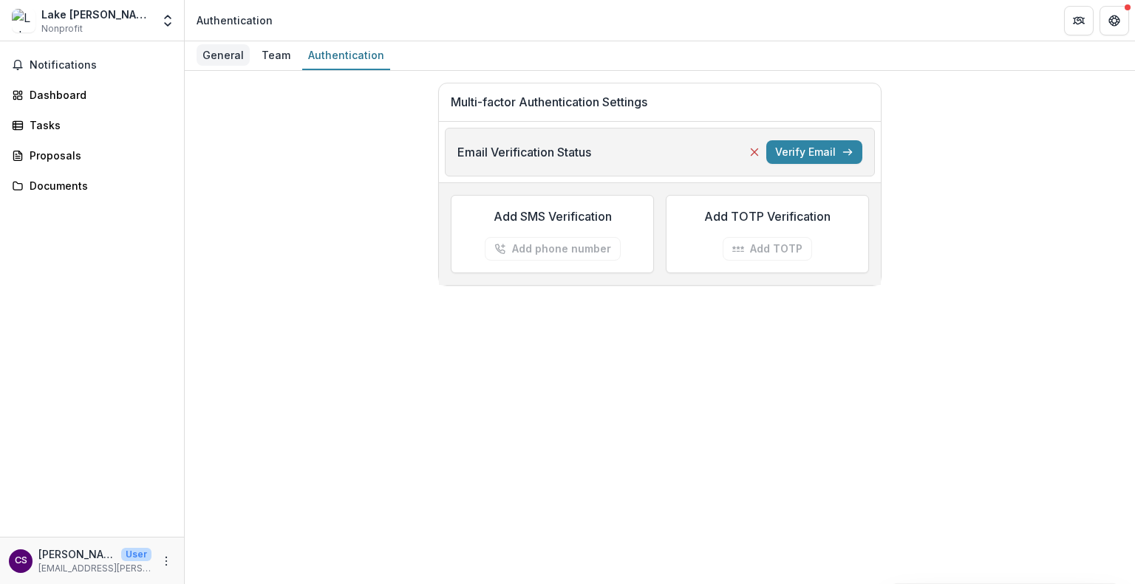
click at [221, 61] on div "General" at bounding box center [222, 54] width 53 height 21
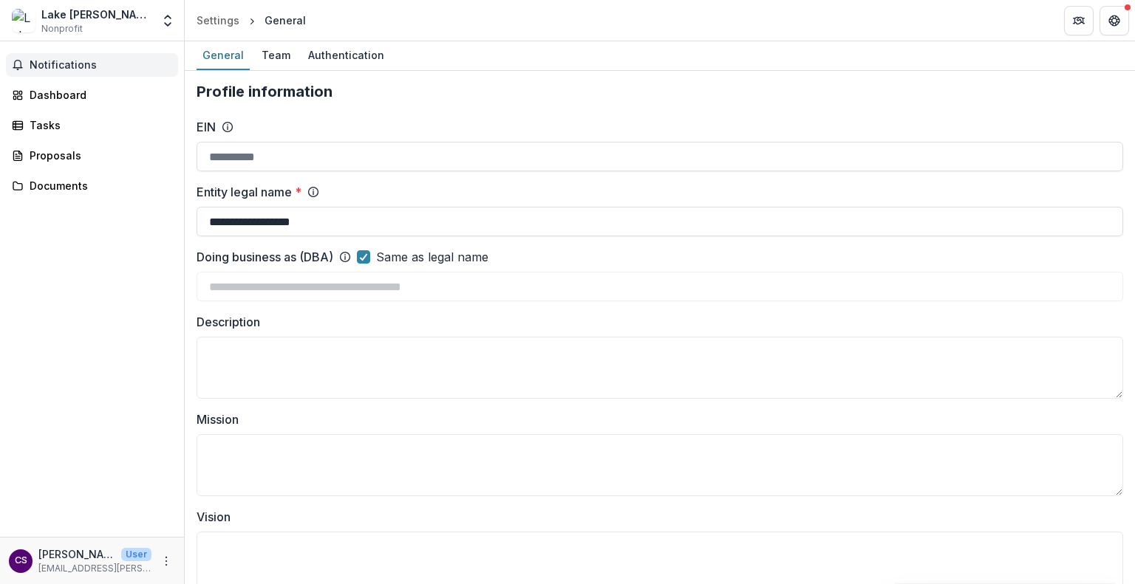
click at [102, 71] on button "Notifications" at bounding box center [92, 65] width 172 height 24
click at [86, 98] on div "Dashboard" at bounding box center [98, 95] width 137 height 16
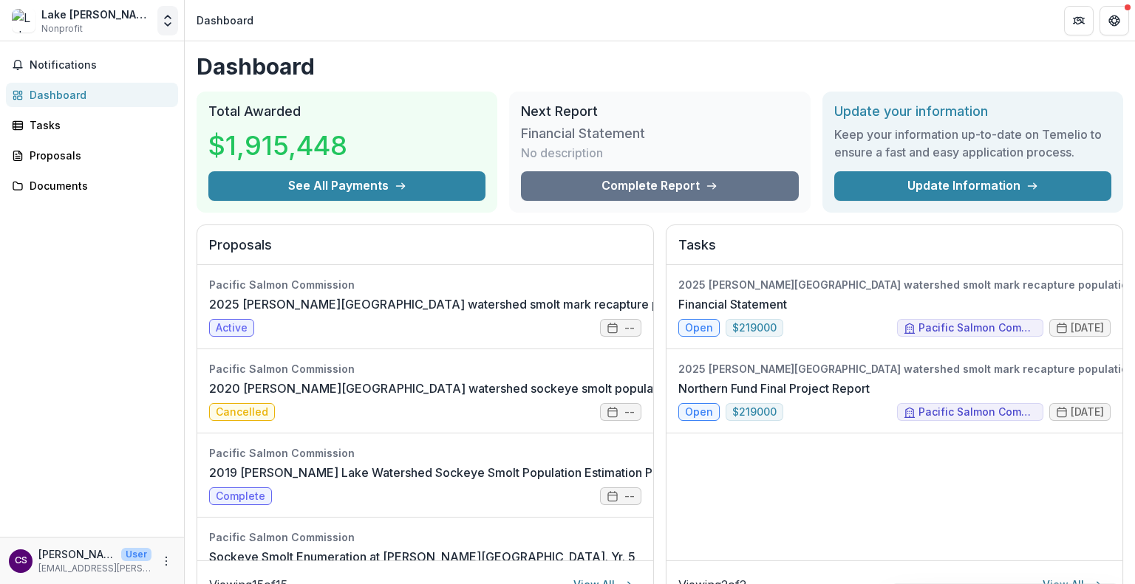
click at [172, 26] on icon "Open entity switcher" at bounding box center [167, 20] width 15 height 15
click at [129, 61] on link "Team Settings" at bounding box center [92, 57] width 177 height 24
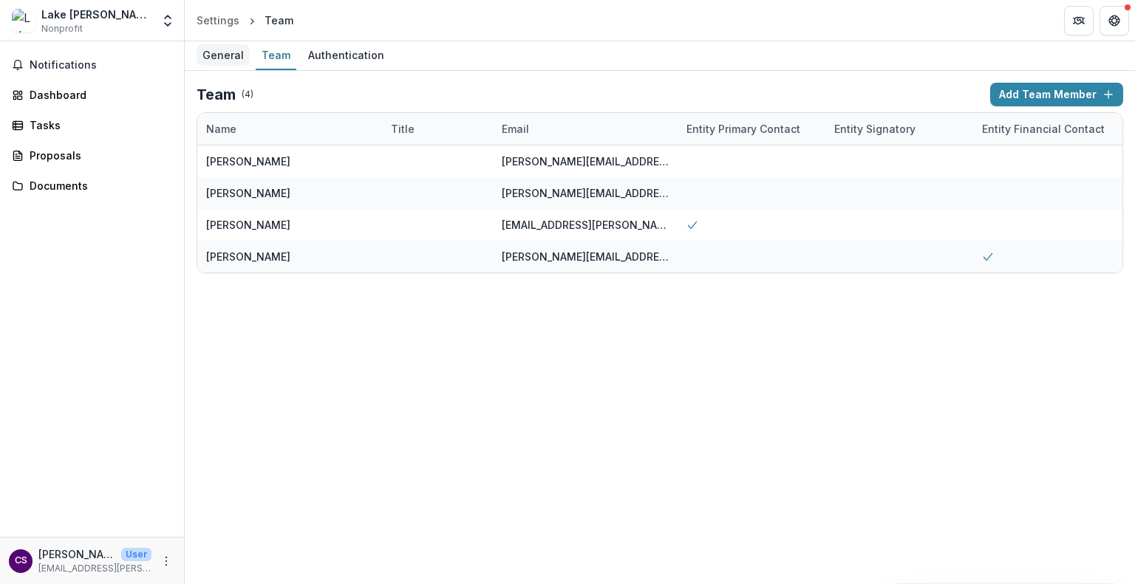
click at [237, 52] on div "General" at bounding box center [222, 54] width 53 height 21
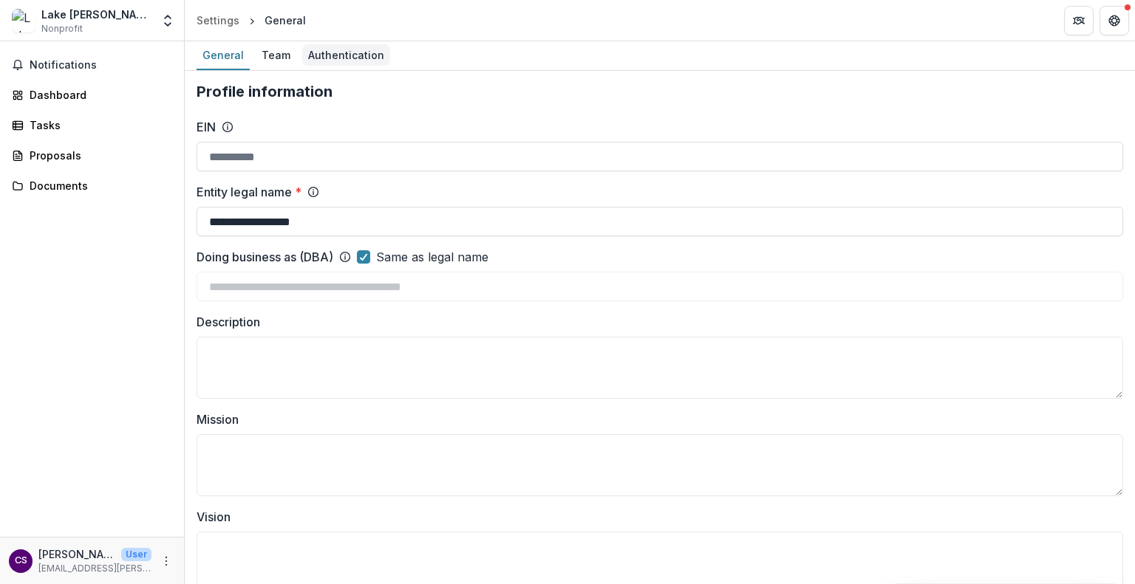
click at [360, 58] on div "Authentication" at bounding box center [346, 54] width 88 height 21
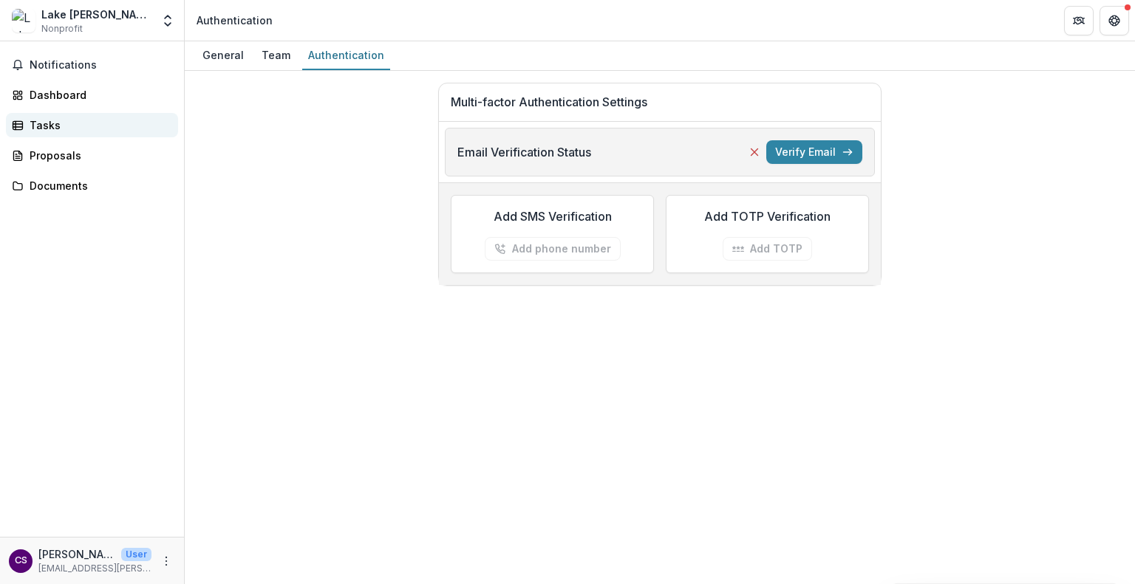
drag, startPoint x: 21, startPoint y: 4, endPoint x: 142, endPoint y: 121, distance: 168.2
click at [142, 121] on div "Tasks" at bounding box center [98, 125] width 137 height 16
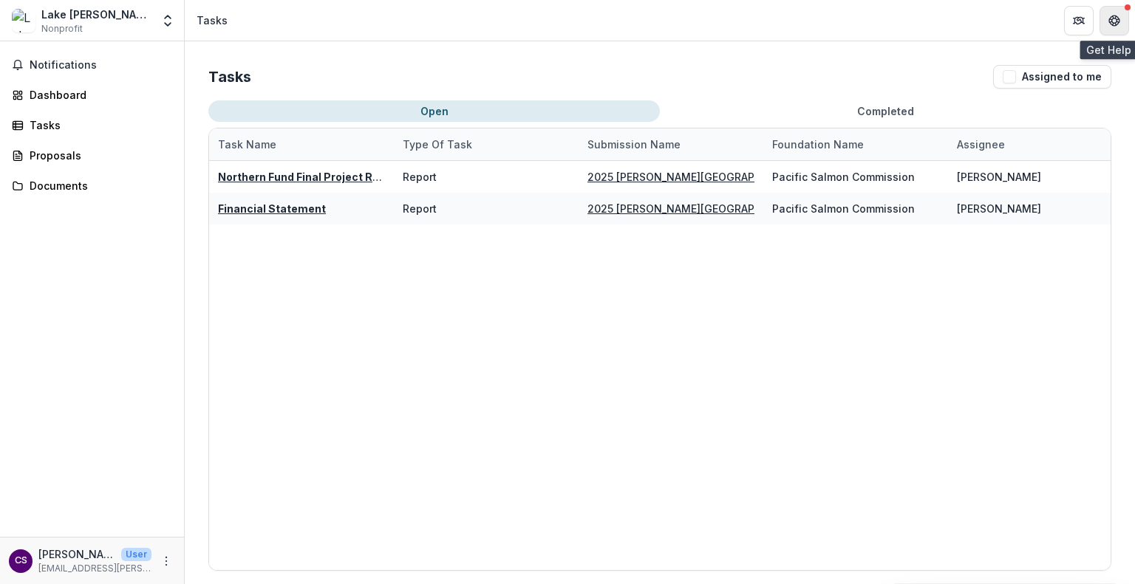
click at [1115, 20] on icon "Get Help" at bounding box center [1114, 21] width 12 height 12
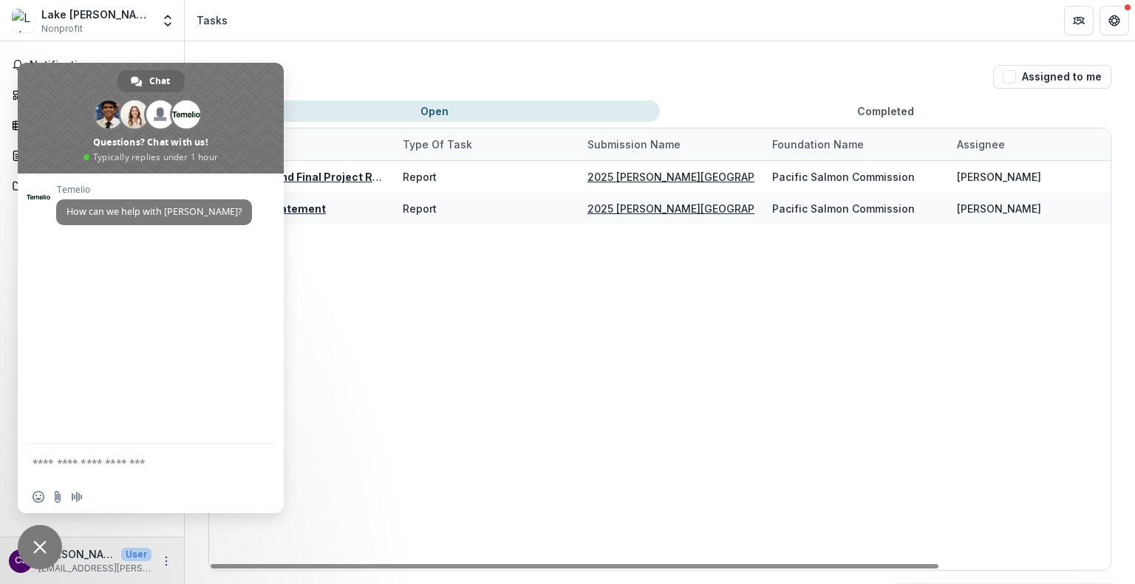
click at [442, 451] on div "Northern Fund Final Project Report Report 2025 [PERSON_NAME] Lake watershed smo…" at bounding box center [763, 365] width 1108 height 409
click at [42, 555] on span "Close chat" at bounding box center [40, 547] width 44 height 44
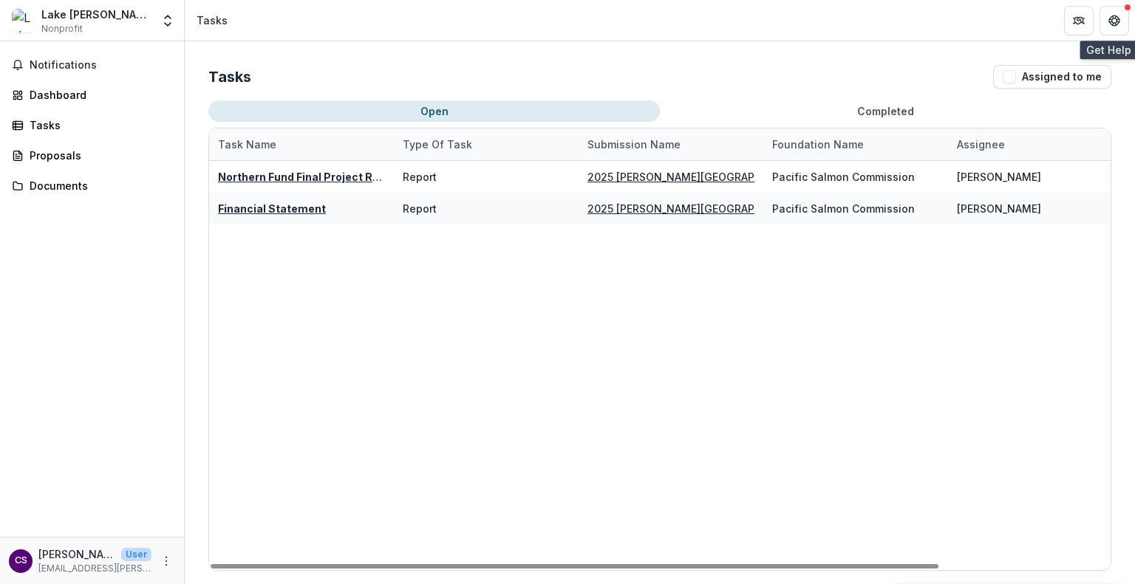
drag, startPoint x: 1111, startPoint y: 23, endPoint x: 1098, endPoint y: 30, distance: 14.6
click at [1111, 23] on icon "Get Help" at bounding box center [1114, 21] width 12 height 12
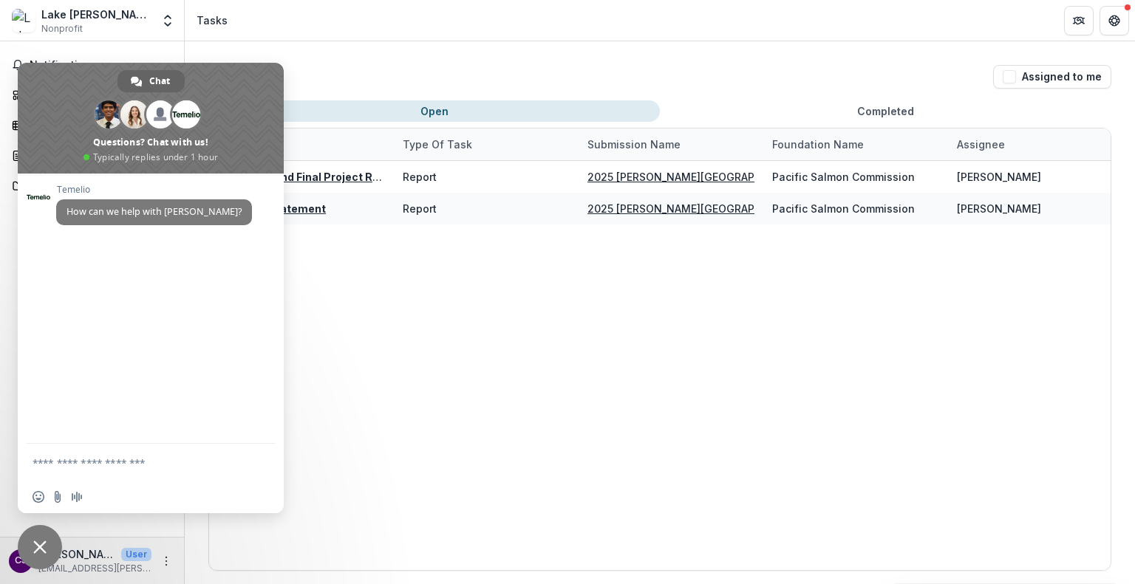
click at [133, 466] on textarea "Compose your message..." at bounding box center [136, 462] width 207 height 37
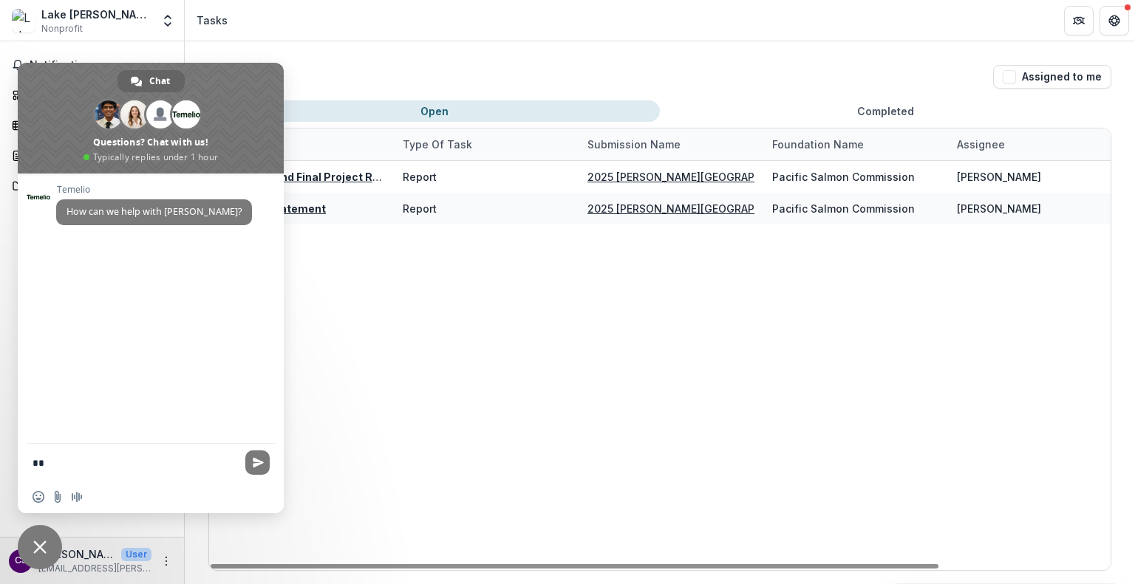
type textarea "*"
click at [461, 420] on div "Northern Fund Final Project Report Report 2025 [PERSON_NAME] Lake watershed smo…" at bounding box center [763, 365] width 1108 height 409
click at [38, 554] on span "Close chat" at bounding box center [40, 547] width 44 height 44
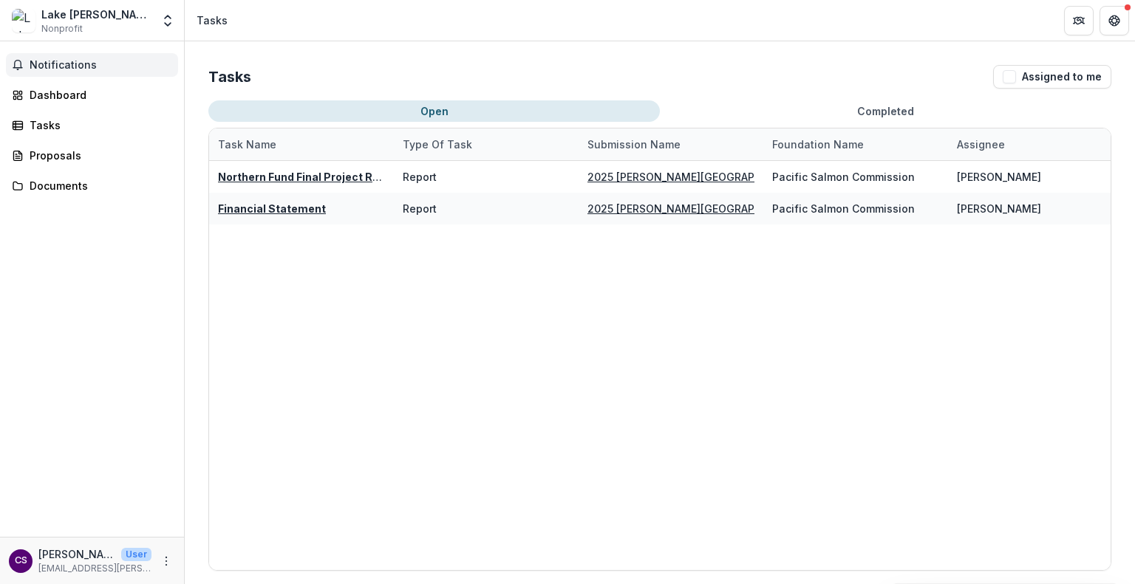
click at [103, 61] on span "Notifications" at bounding box center [101, 65] width 143 height 13
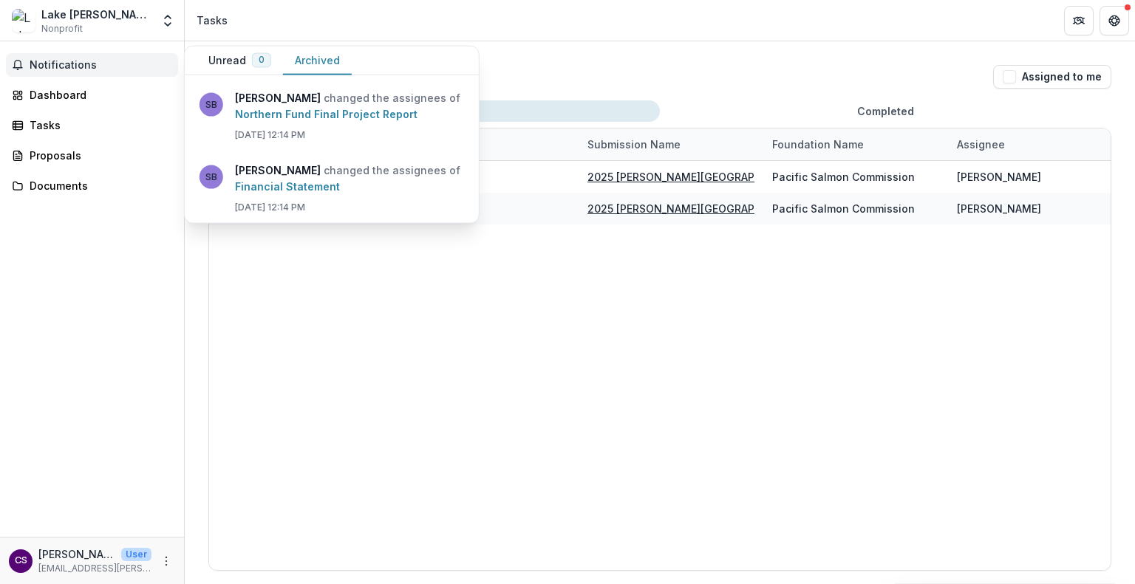
click at [298, 58] on button "Archived" at bounding box center [317, 61] width 69 height 29
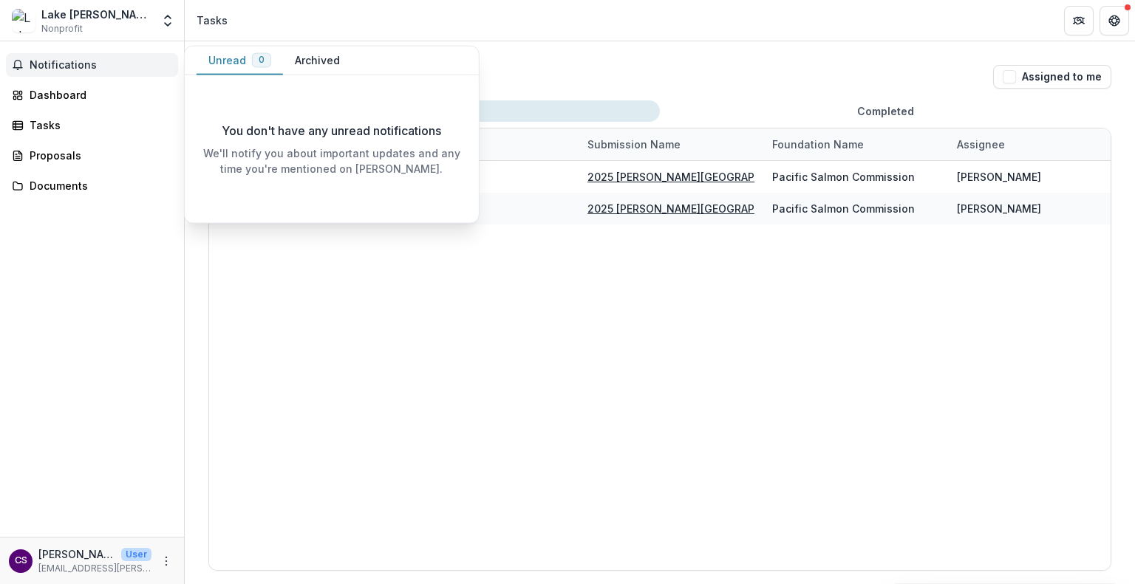
click at [231, 61] on button "Unread 0" at bounding box center [239, 61] width 86 height 29
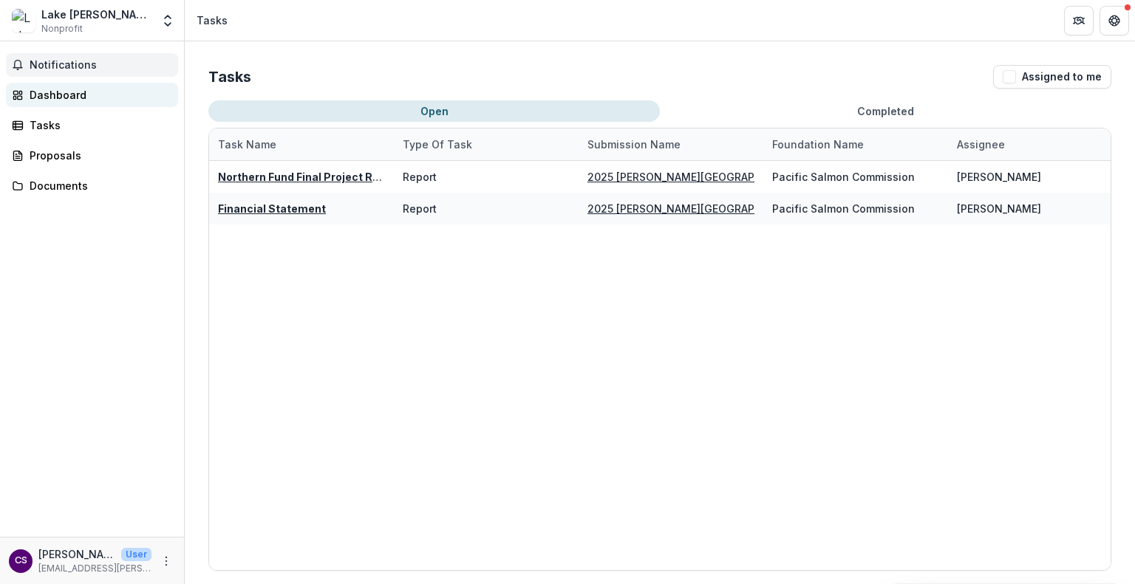
click at [82, 103] on link "Dashboard" at bounding box center [92, 95] width 172 height 24
